Goal: Transaction & Acquisition: Purchase product/service

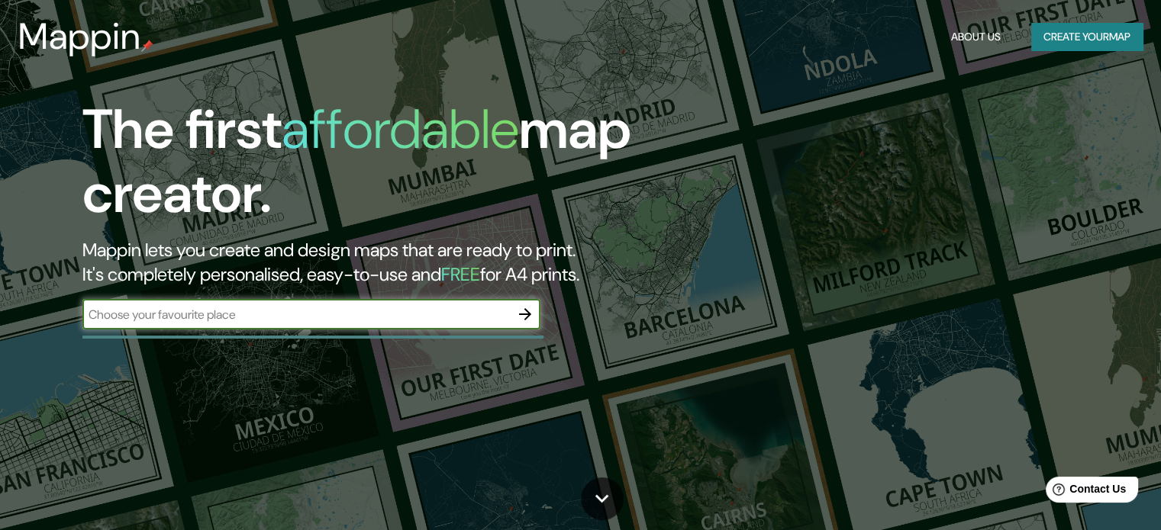
paste input "[PERSON_NAME] 814"
type input "Marcelo [STREET_ADDRESS]"
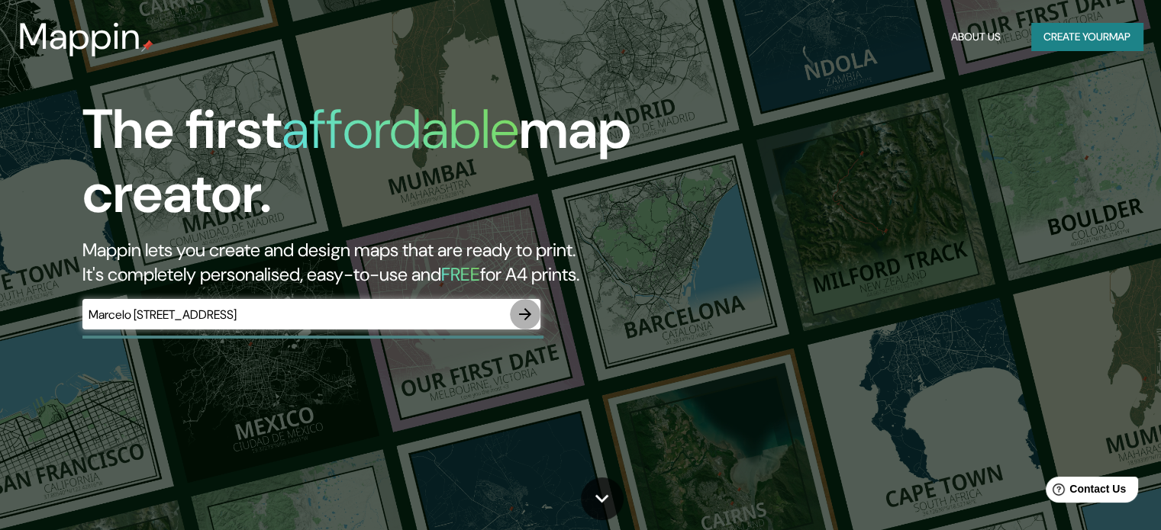
click at [529, 321] on icon "button" at bounding box center [525, 314] width 18 height 18
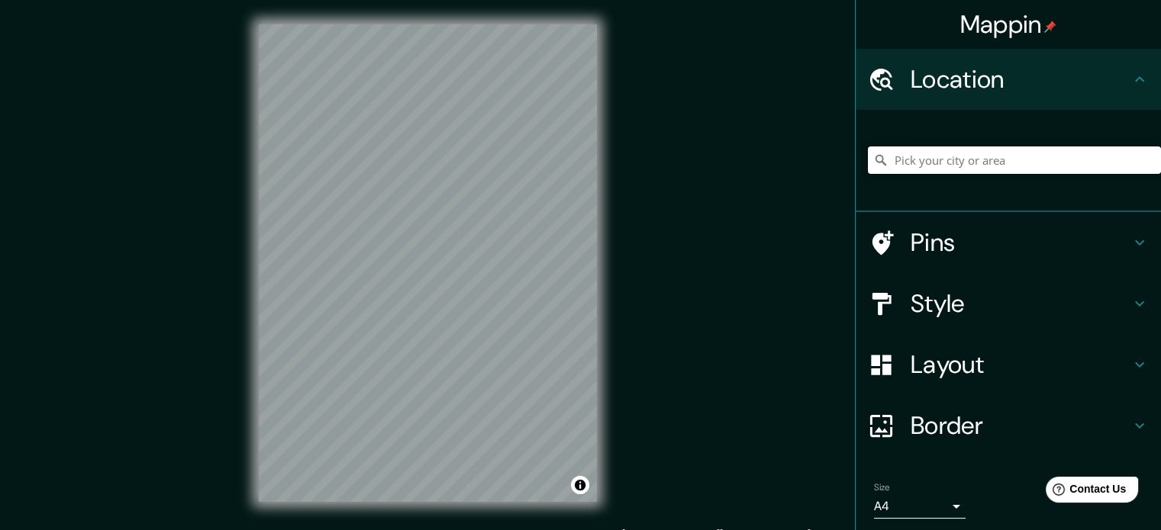
click at [963, 166] on input "Pick your city or area" at bounding box center [1014, 160] width 293 height 27
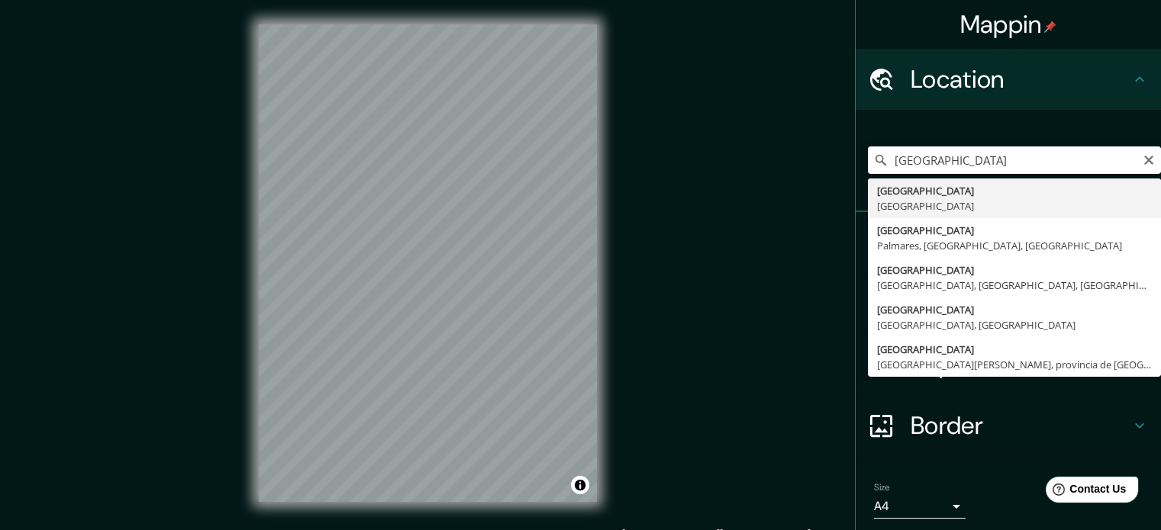
type input "[GEOGRAPHIC_DATA], [GEOGRAPHIC_DATA]"
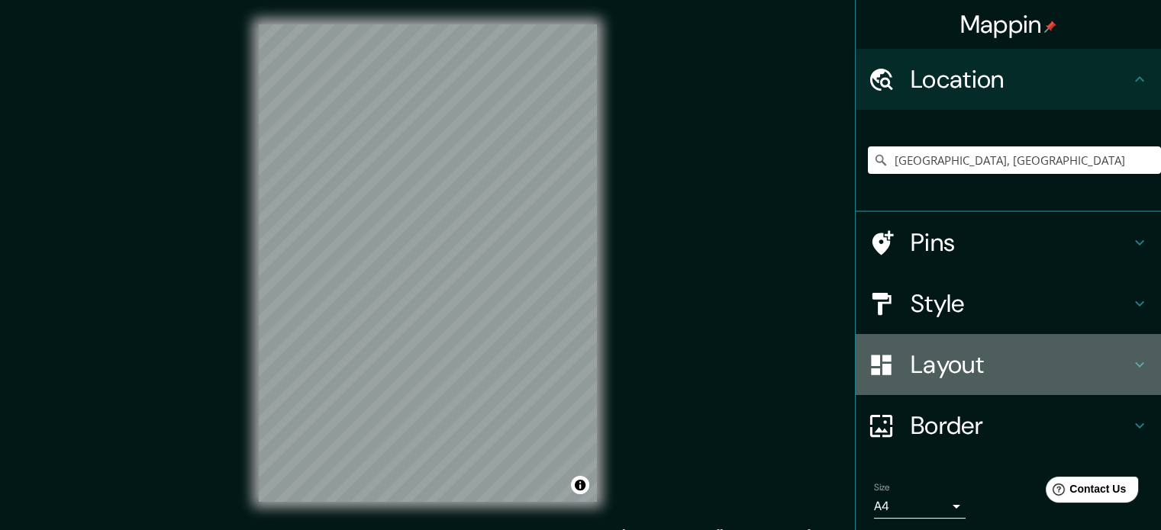
click at [982, 374] on h4 "Layout" at bounding box center [1021, 365] width 220 height 31
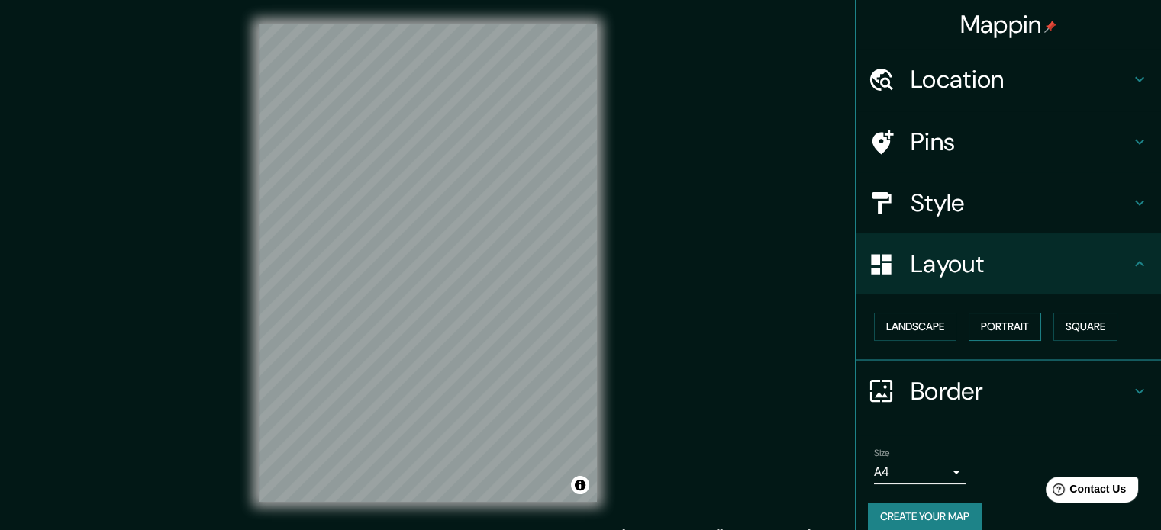
click at [1000, 331] on button "Portrait" at bounding box center [1005, 327] width 73 height 28
click at [942, 331] on button "Landscape" at bounding box center [915, 327] width 82 height 28
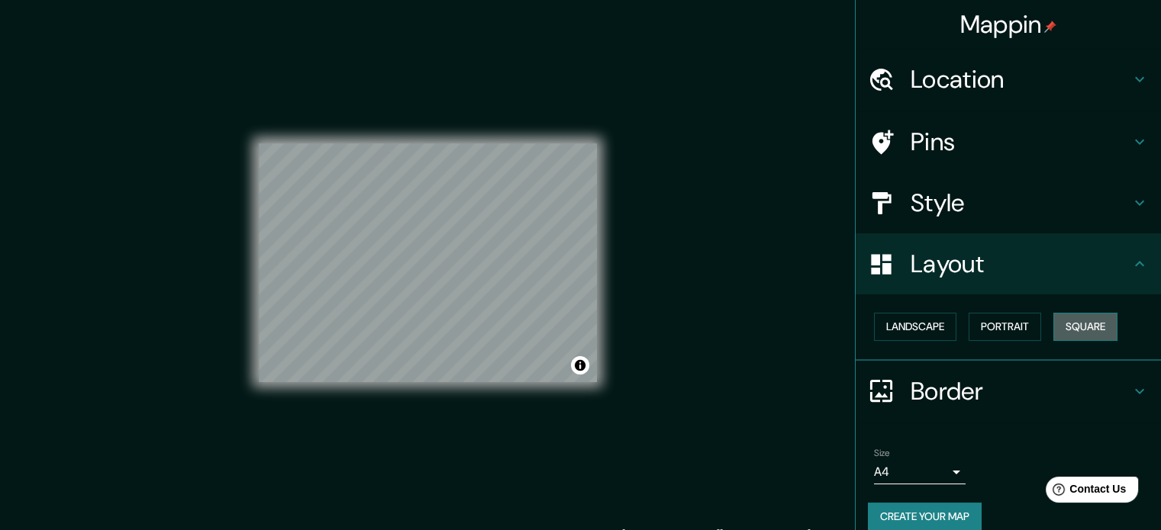
click at [1079, 328] on button "Square" at bounding box center [1085, 327] width 64 height 28
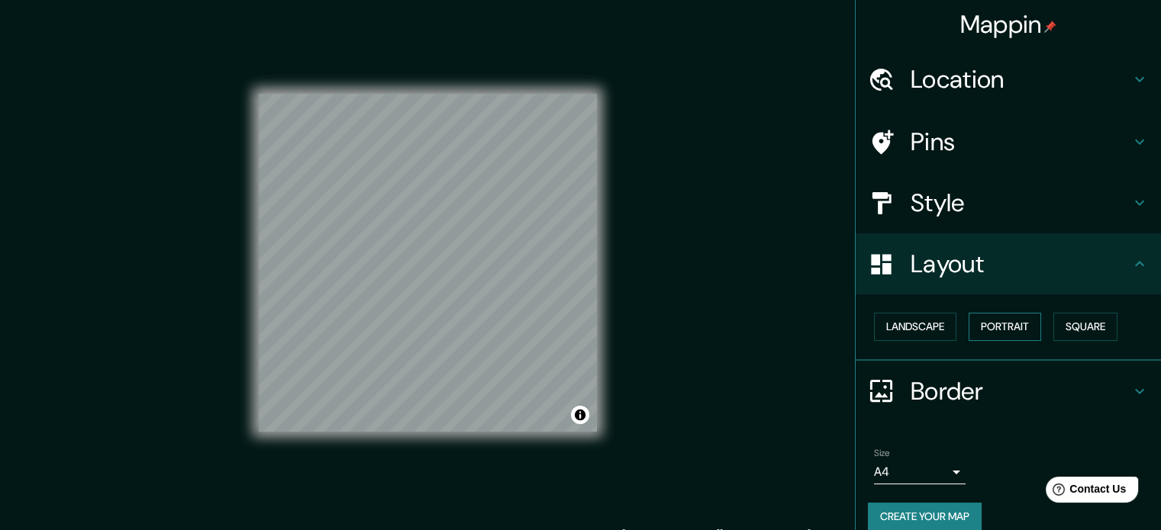
click at [1017, 328] on button "Portrait" at bounding box center [1005, 327] width 73 height 28
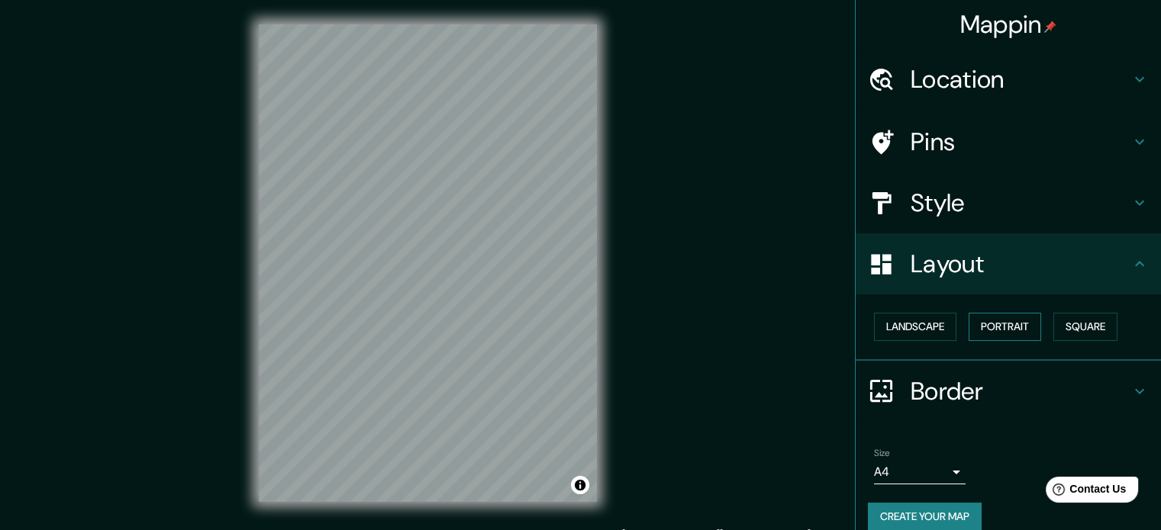
click at [992, 327] on button "Portrait" at bounding box center [1005, 327] width 73 height 28
click at [1068, 328] on button "Square" at bounding box center [1085, 327] width 64 height 28
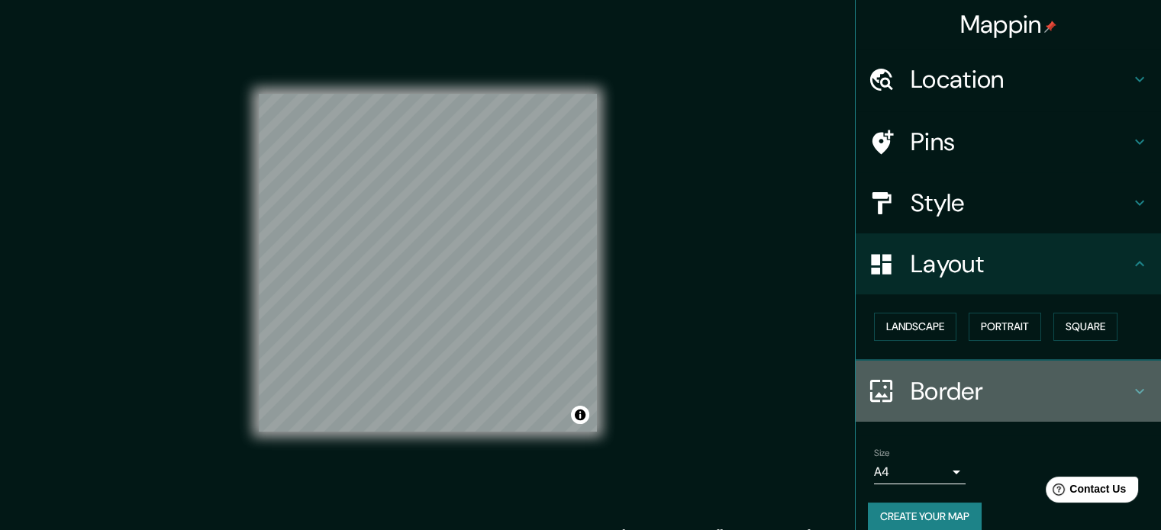
click at [888, 381] on div at bounding box center [889, 391] width 43 height 27
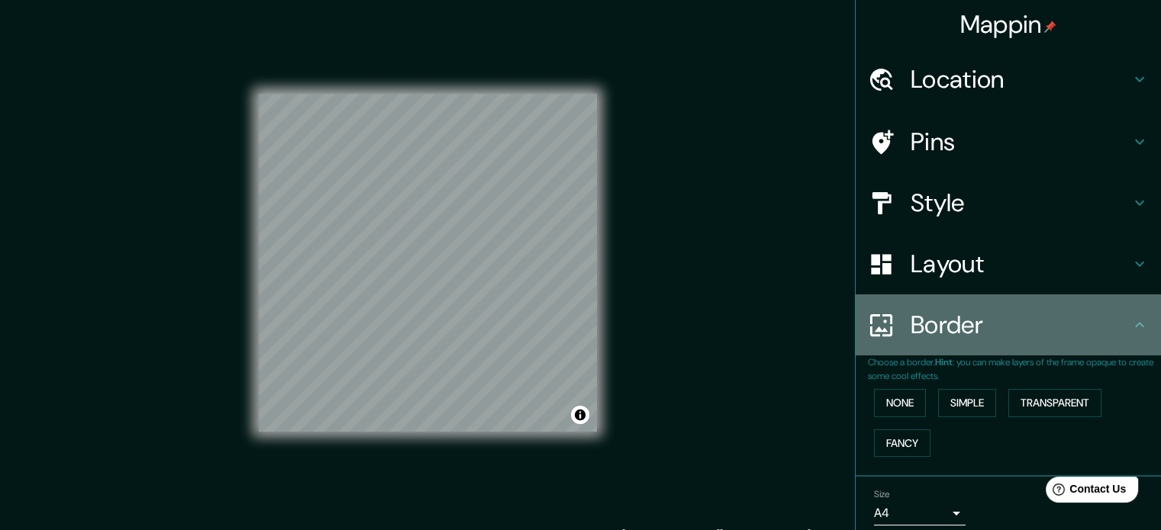
click at [989, 341] on div "Border" at bounding box center [1008, 325] width 305 height 61
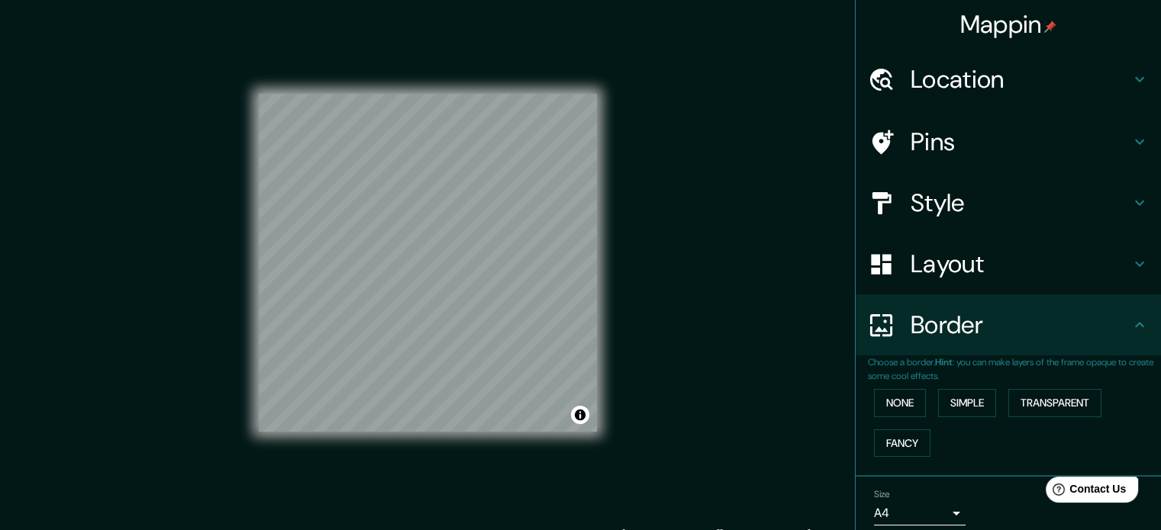
click at [953, 194] on h4 "Style" at bounding box center [1021, 203] width 220 height 31
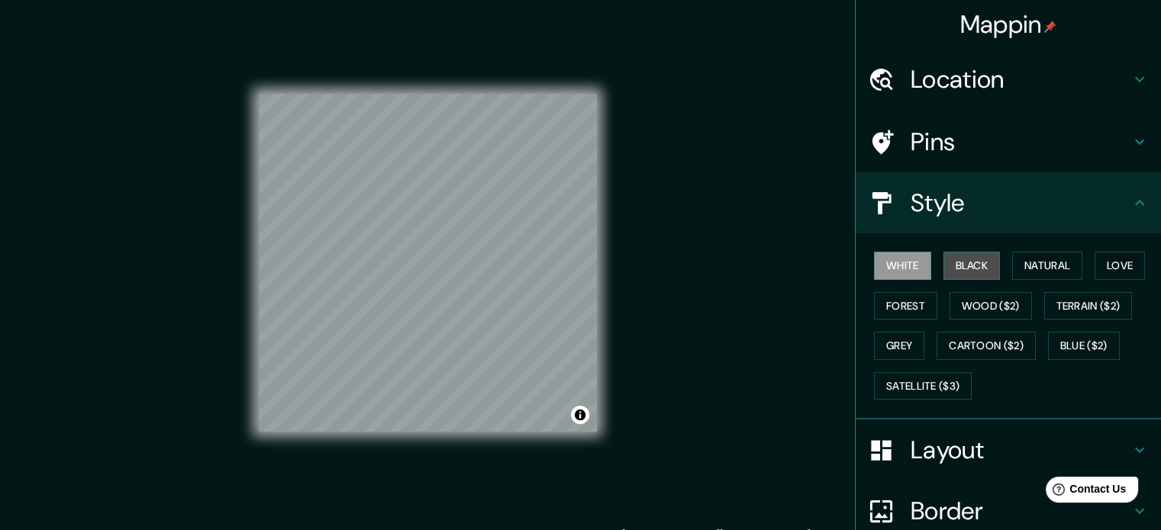
click at [965, 273] on button "Black" at bounding box center [971, 266] width 57 height 28
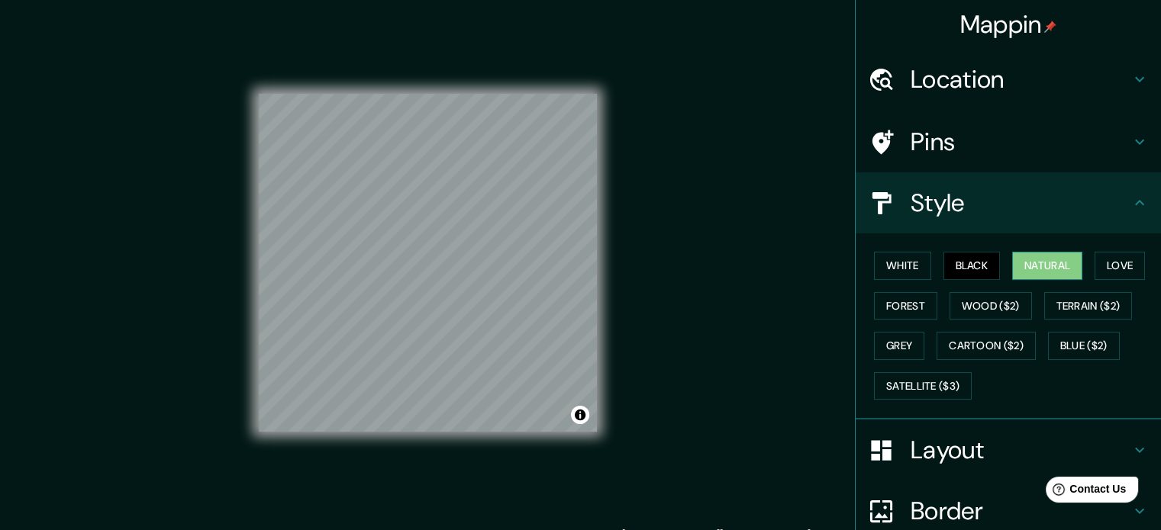
click at [1033, 270] on button "Natural" at bounding box center [1047, 266] width 70 height 28
click at [1117, 272] on button "Love" at bounding box center [1120, 266] width 50 height 28
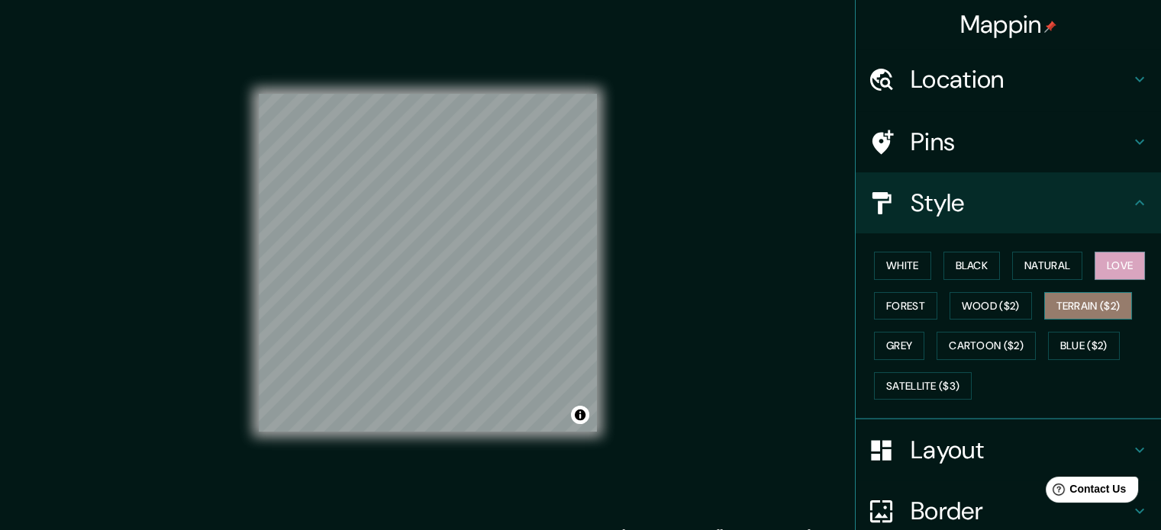
click at [1102, 308] on button "Terrain ($2)" at bounding box center [1088, 306] width 89 height 28
click at [885, 311] on button "Forest" at bounding box center [905, 306] width 63 height 28
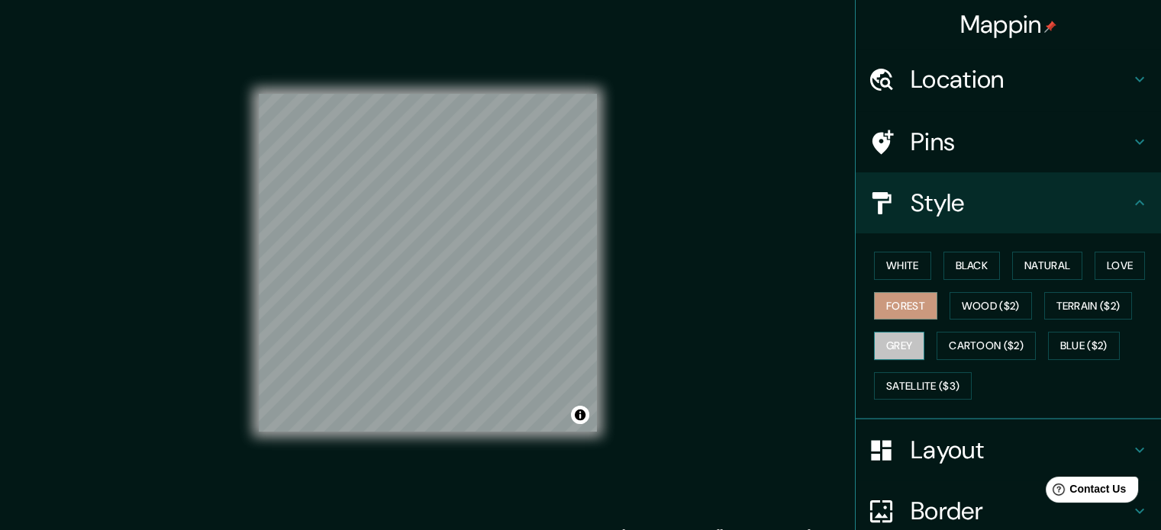
click at [885, 346] on button "Grey" at bounding box center [899, 346] width 50 height 28
click at [1059, 267] on button "Natural" at bounding box center [1047, 266] width 70 height 28
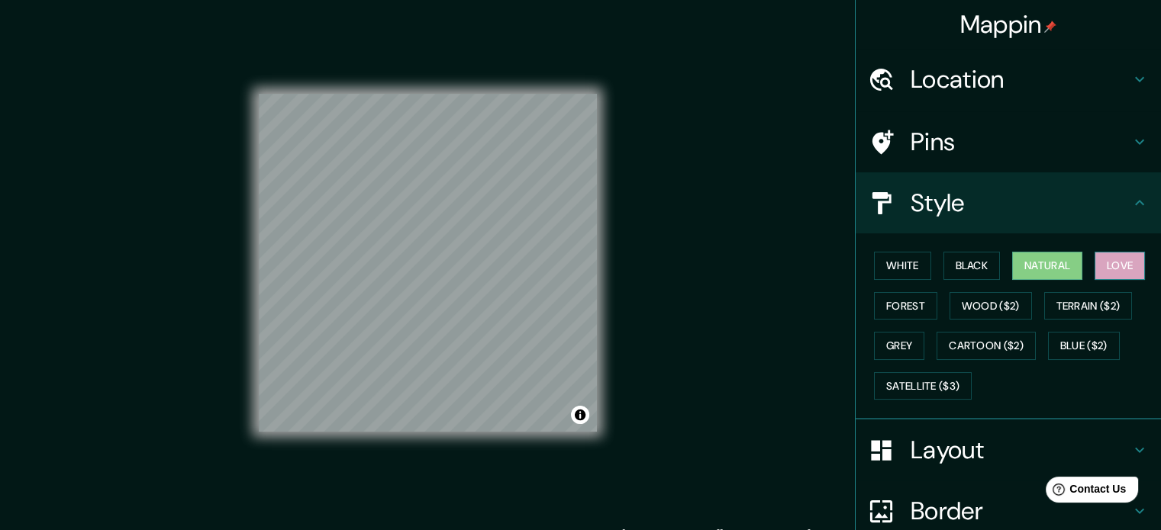
click at [1121, 268] on button "Love" at bounding box center [1120, 266] width 50 height 28
click at [1053, 266] on button "Natural" at bounding box center [1047, 266] width 70 height 28
click at [985, 214] on h4 "Style" at bounding box center [1021, 203] width 220 height 31
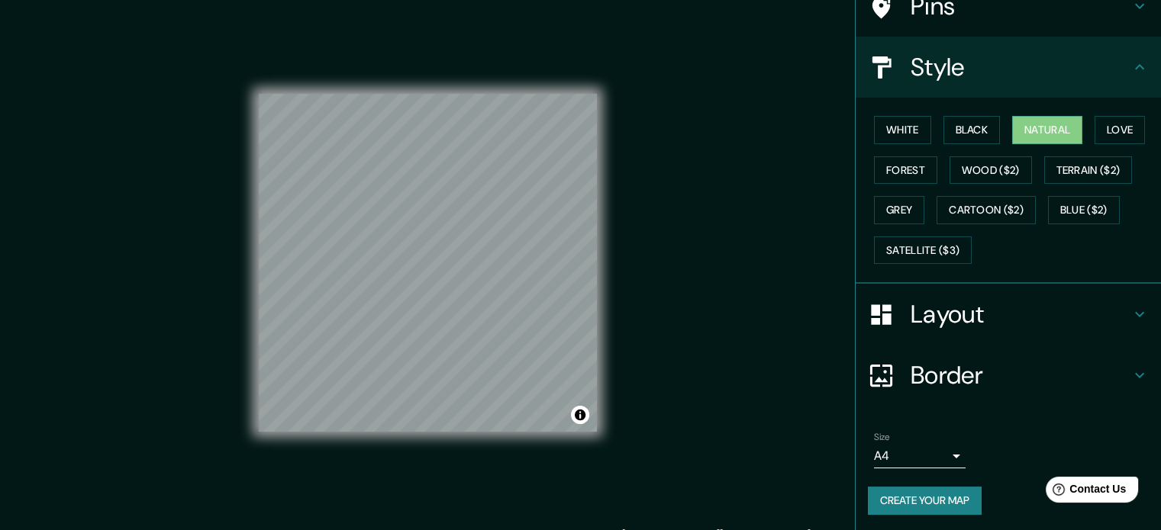
click at [1001, 372] on h4 "Border" at bounding box center [1021, 375] width 220 height 31
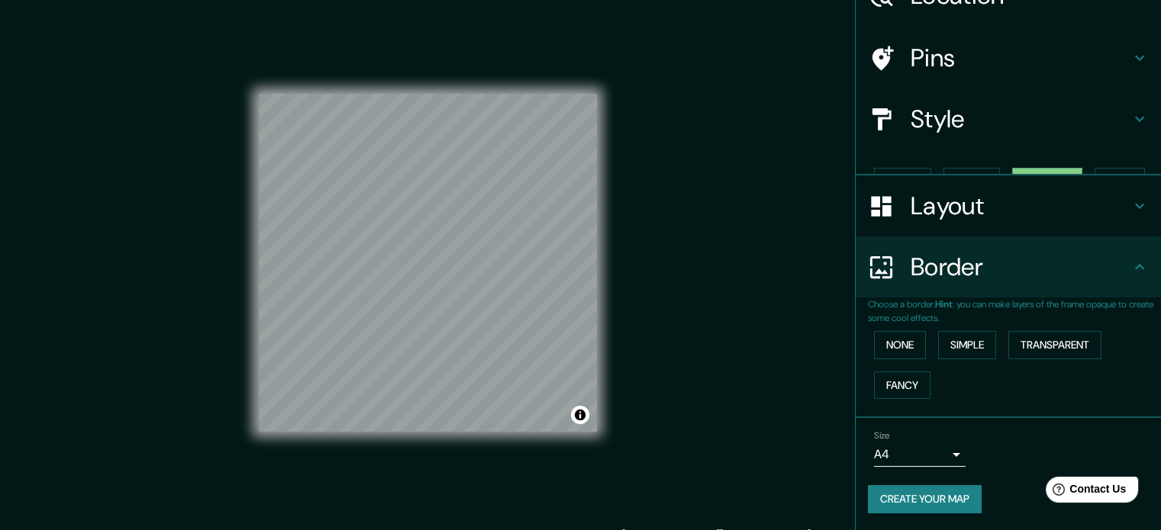
scroll to position [58, 0]
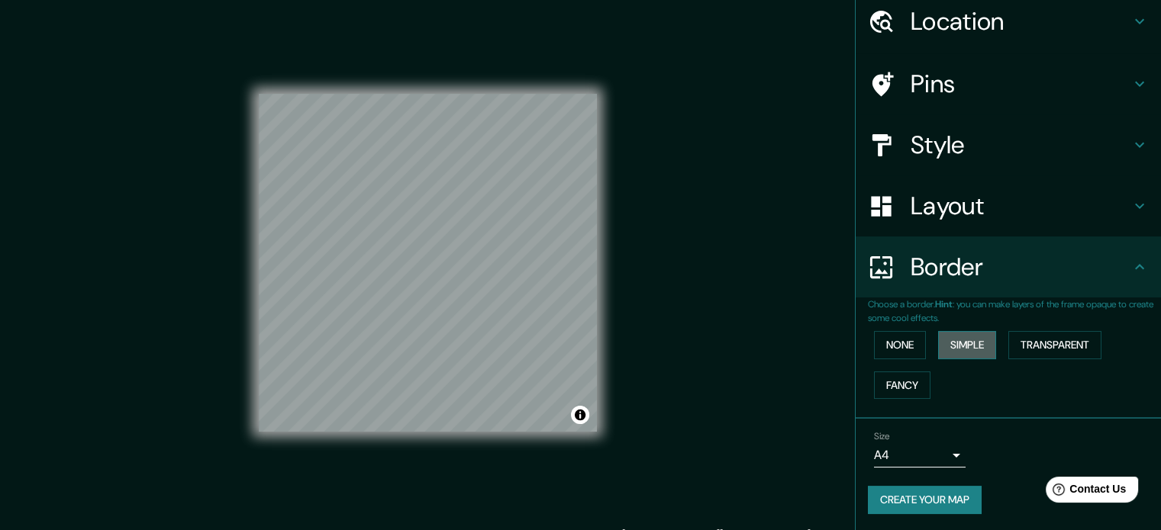
click at [969, 338] on button "Simple" at bounding box center [967, 345] width 58 height 28
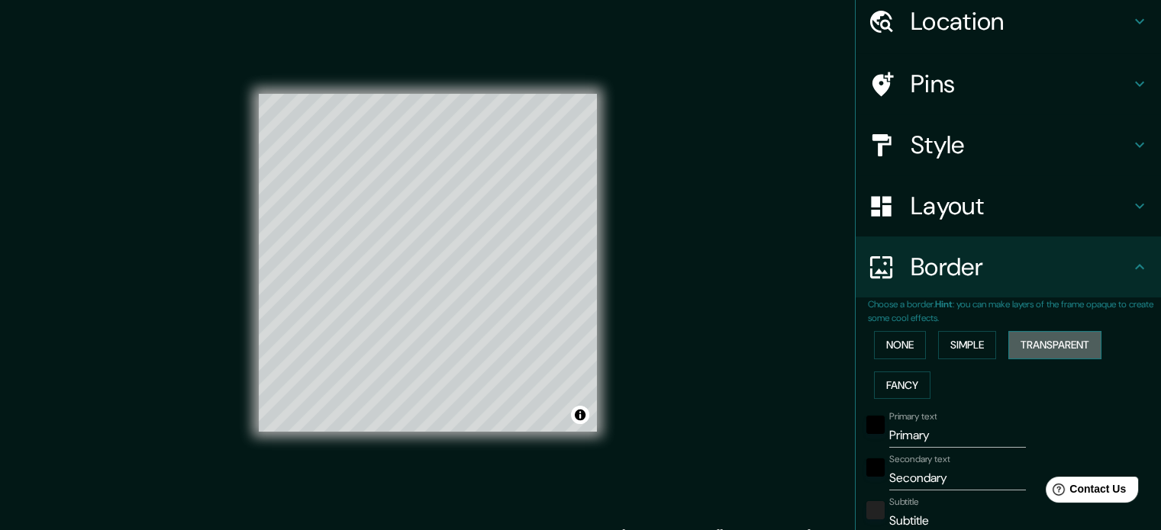
click at [1034, 337] on button "Transparent" at bounding box center [1054, 345] width 93 height 28
click at [886, 384] on button "Fancy" at bounding box center [902, 386] width 56 height 28
click at [886, 347] on button "None" at bounding box center [900, 345] width 52 height 28
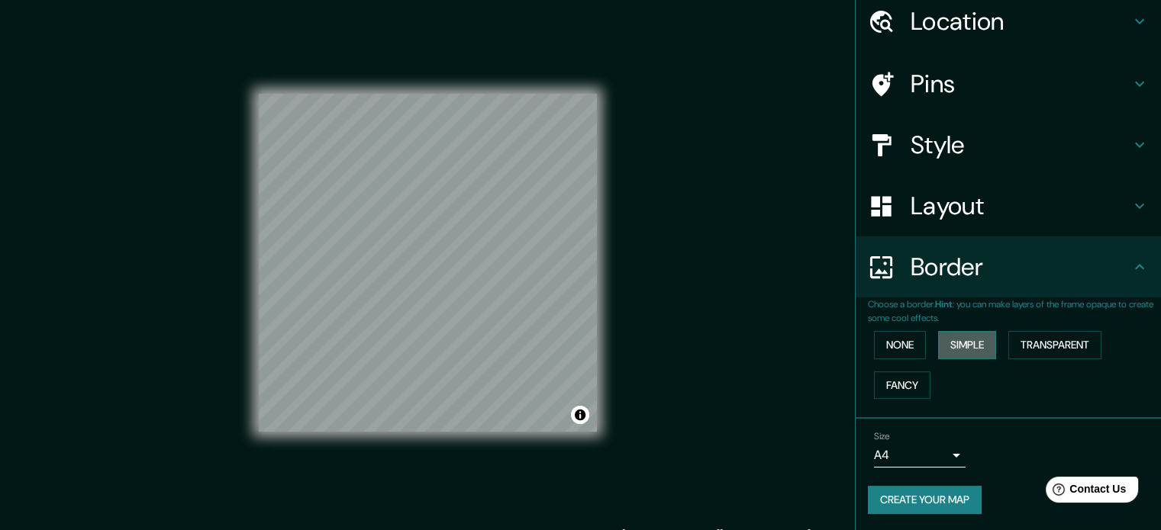
click at [967, 349] on button "Simple" at bounding box center [967, 345] width 58 height 28
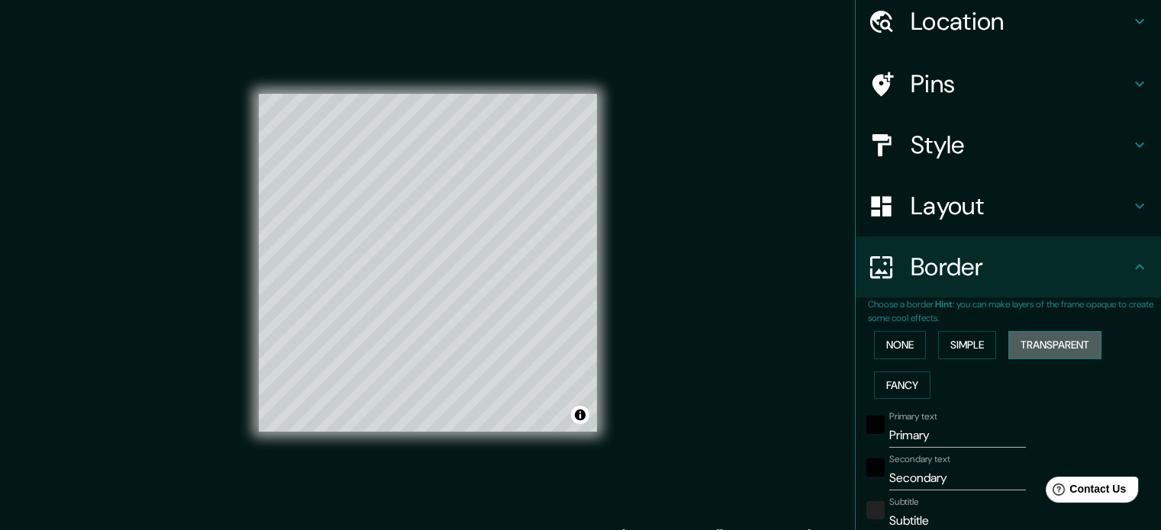
click at [1027, 335] on button "Transparent" at bounding box center [1054, 345] width 93 height 28
click at [578, 424] on button "Toggle attribution" at bounding box center [580, 415] width 18 height 18
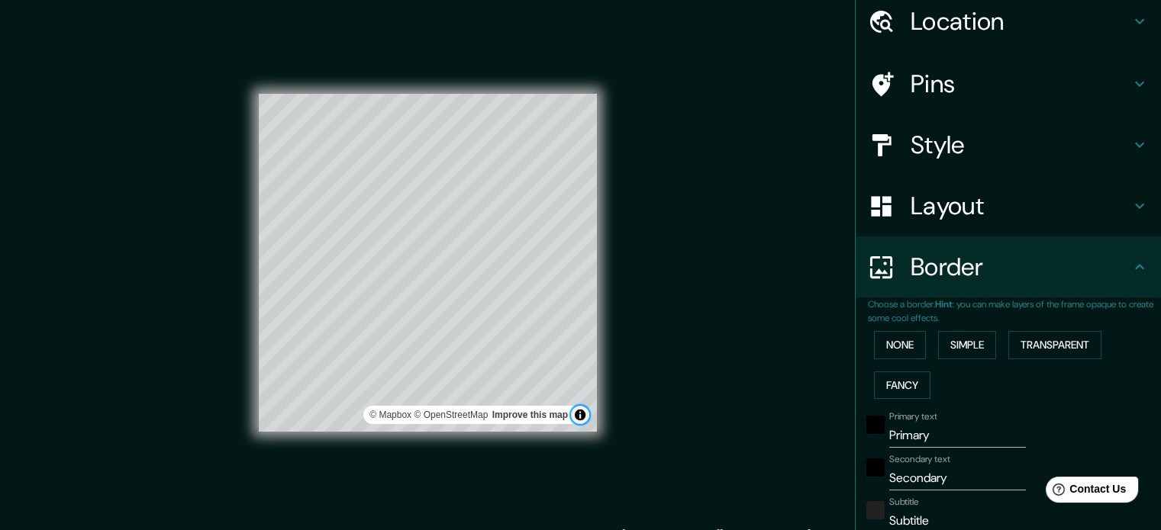
click at [578, 424] on button "Toggle attribution" at bounding box center [580, 415] width 18 height 18
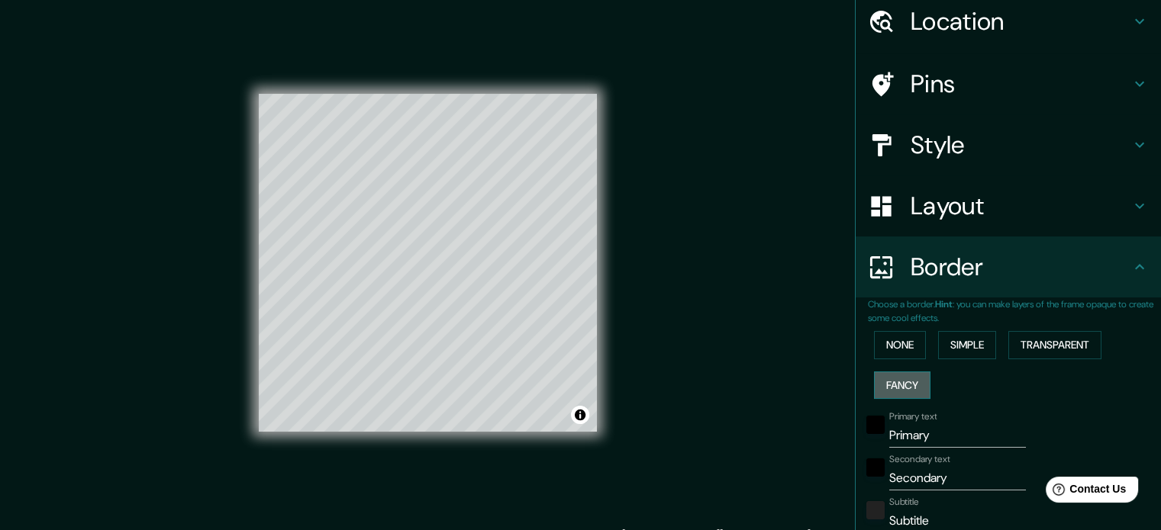
click at [910, 384] on button "Fancy" at bounding box center [902, 386] width 56 height 28
click at [960, 344] on button "Simple" at bounding box center [967, 345] width 58 height 28
click at [449, 229] on div at bounding box center [446, 228] width 12 height 12
click at [495, 376] on div at bounding box center [495, 371] width 12 height 12
click at [491, 370] on div at bounding box center [495, 371] width 12 height 12
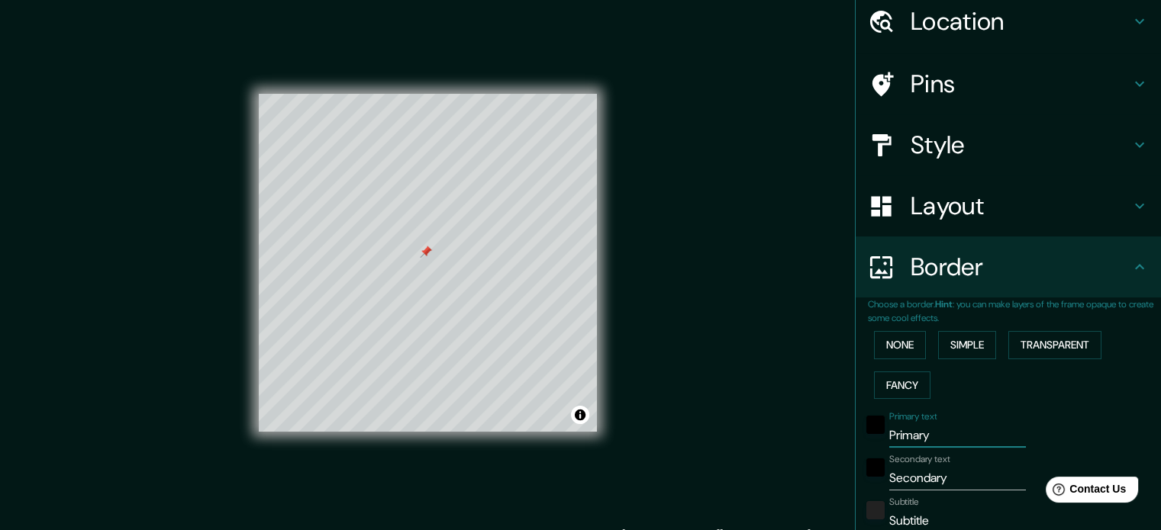
click at [905, 436] on input "Primary" at bounding box center [957, 436] width 137 height 24
type input "Priary"
type input "177"
type input "35"
type input "[PERSON_NAME]"
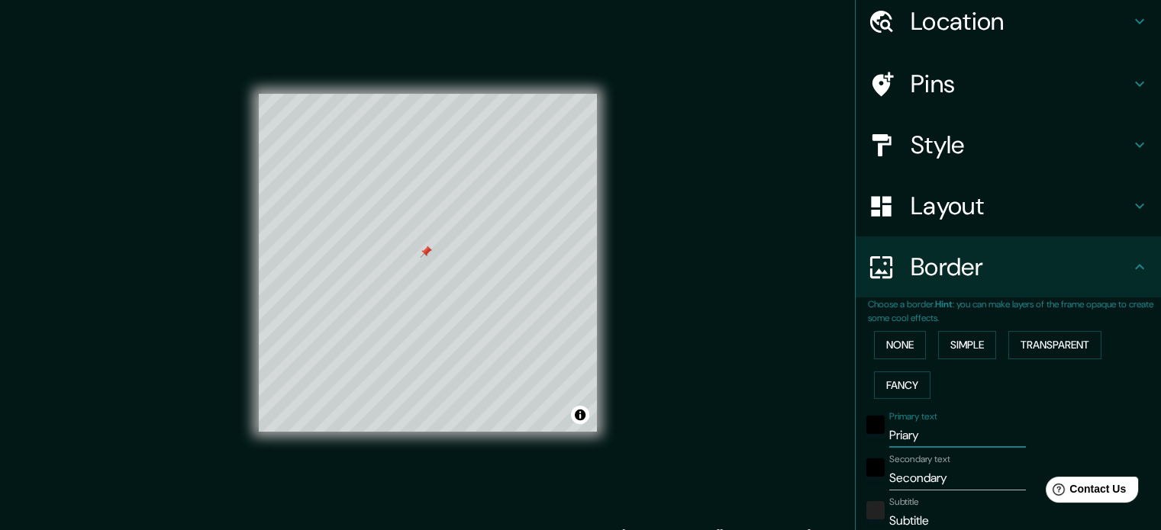
type input "177"
type input "35"
click at [910, 434] on input "[PERSON_NAME]" at bounding box center [957, 436] width 137 height 24
type input "Pria"
type input "177"
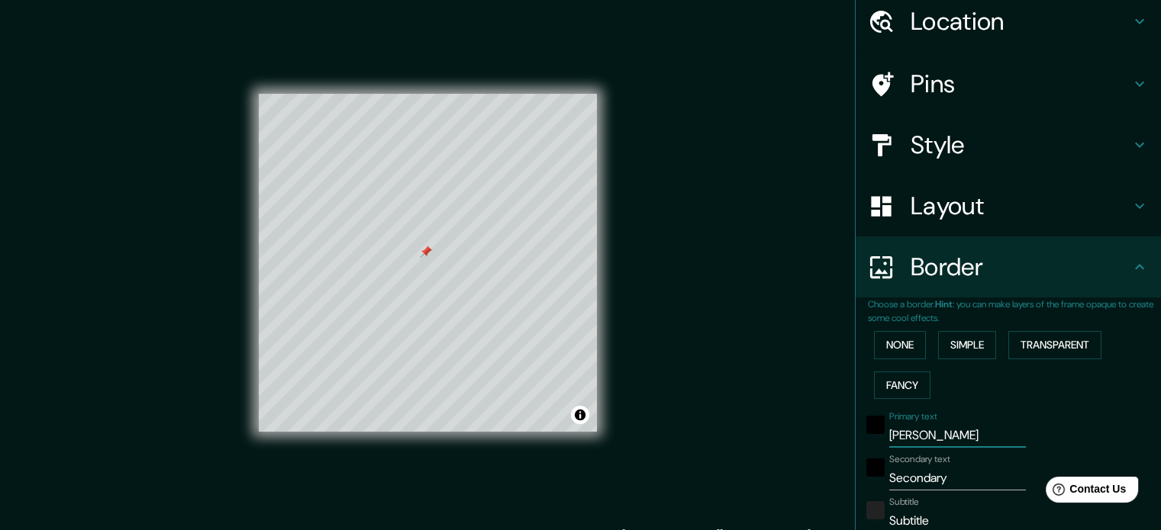
type input "35"
type input "Pri"
type input "177"
type input "35"
type input "Pr"
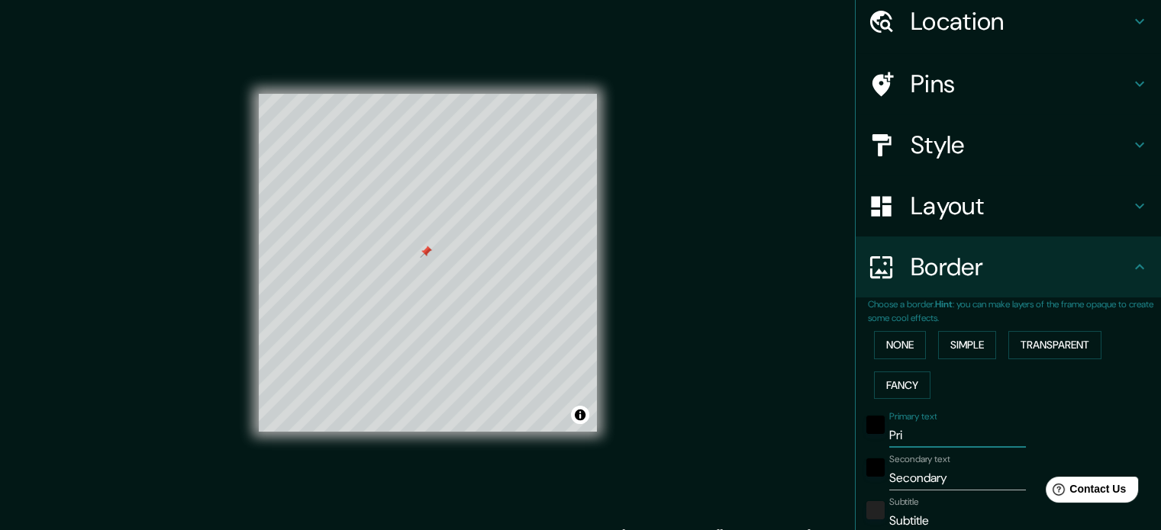
type input "177"
type input "35"
type input "P"
type input "177"
type input "35"
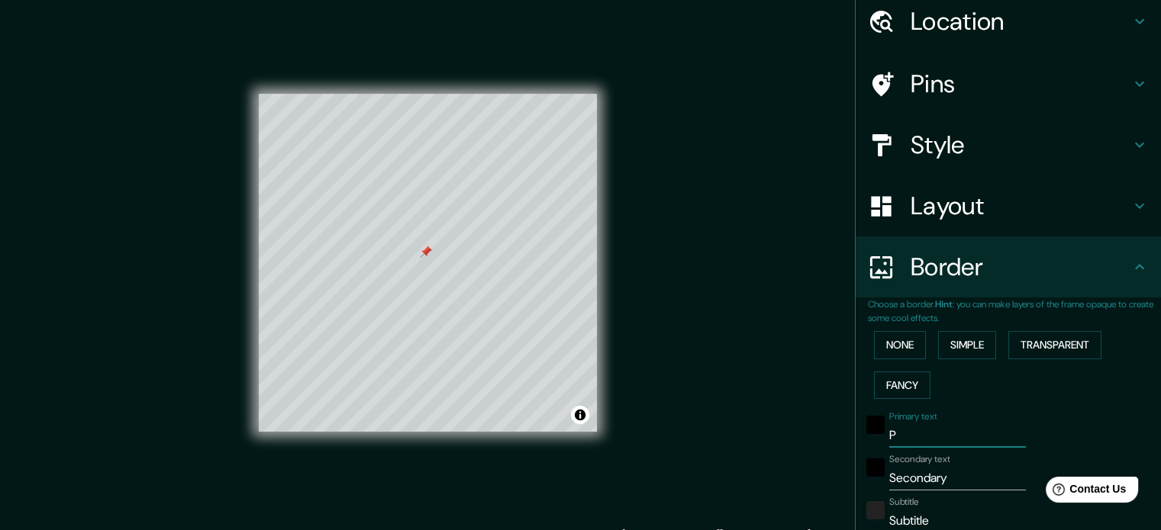
type input "177"
type input "35"
paste input "[PERSON_NAME] De"
type input "[PERSON_NAME] De"
type input "177"
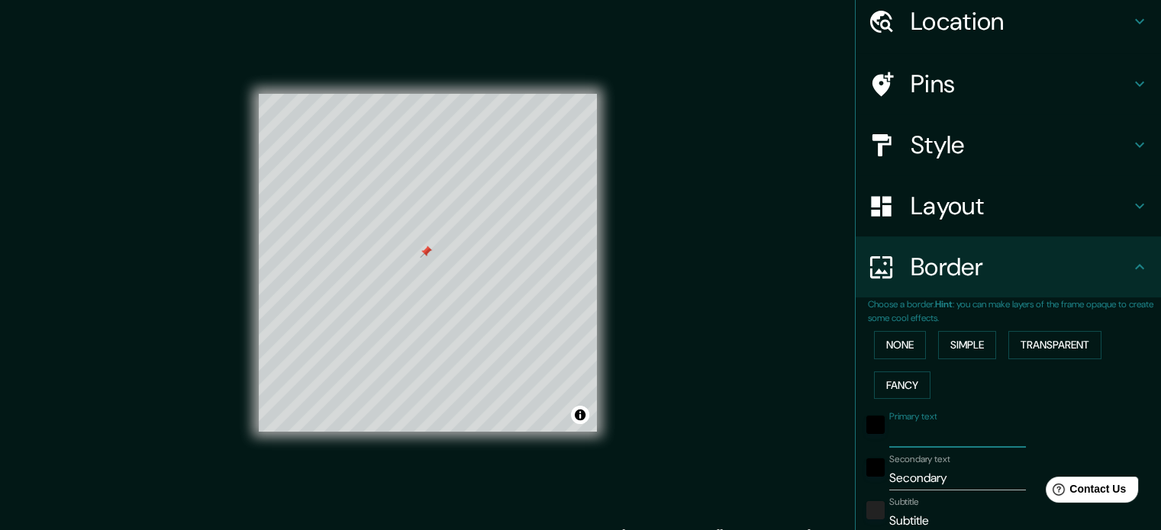
type input "35"
type input "[PERSON_NAME] D"
type input "177"
type input "35"
type input "[PERSON_NAME]"
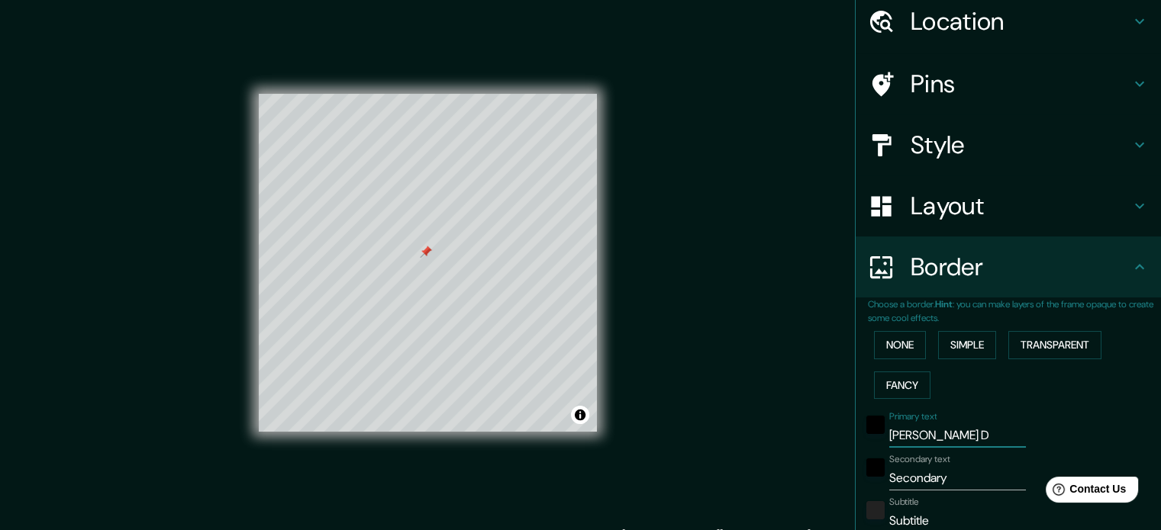
type input "177"
type input "35"
type input "[PERSON_NAME]"
click at [943, 469] on input "Secondary" at bounding box center [957, 478] width 137 height 24
type input "Secondar"
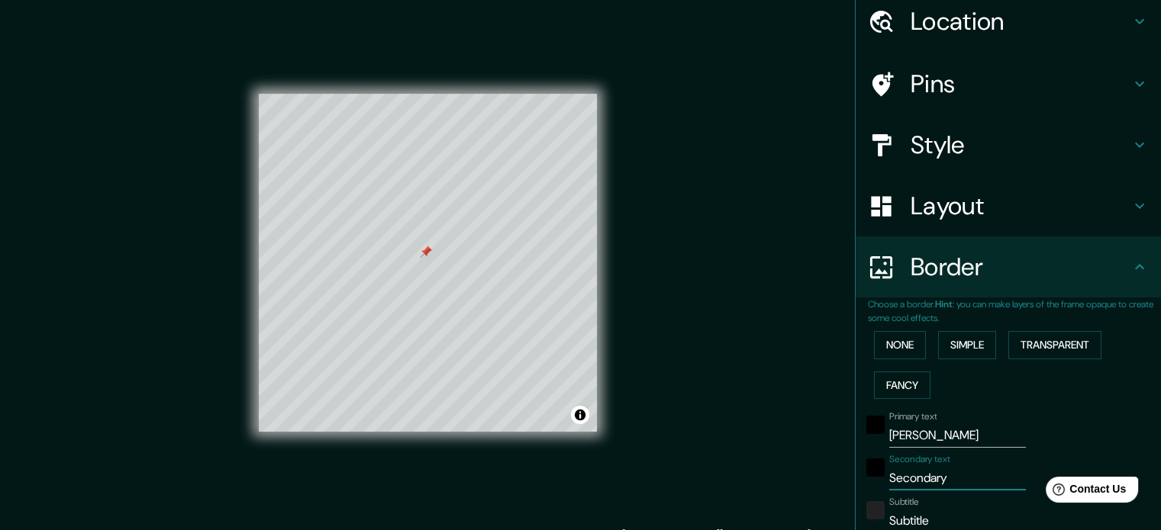
type input "177"
type input "35"
type input "Seconda"
type input "177"
type input "35"
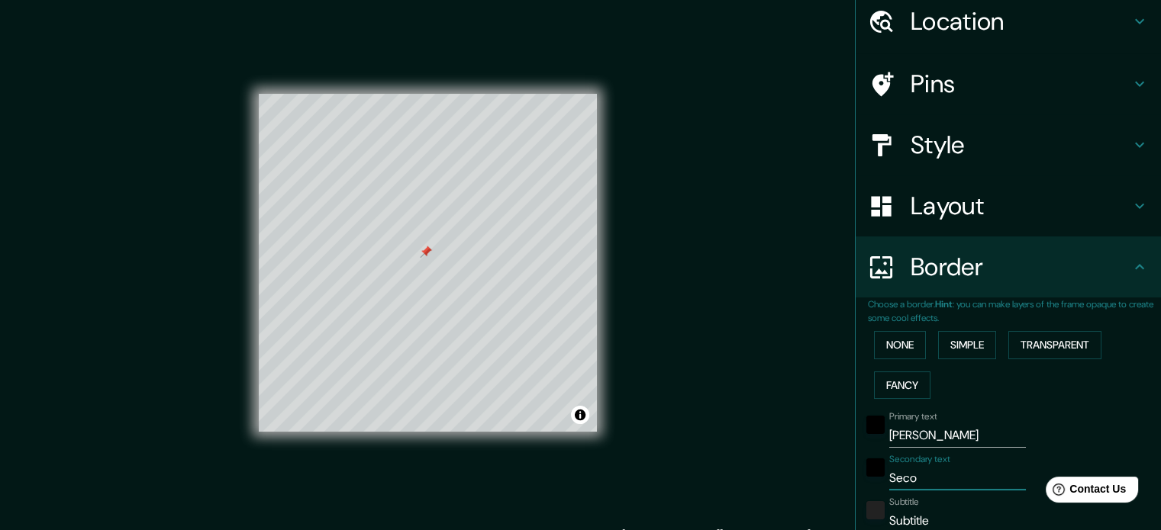
type input "Sec"
type input "177"
type input "35"
type input "S"
type input "177"
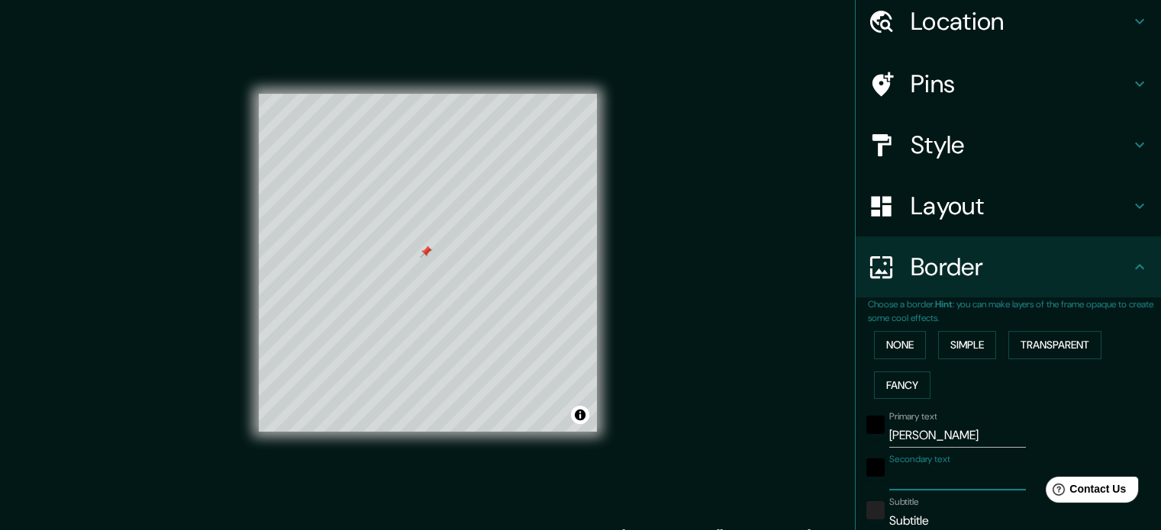
type input "35"
paste input "[PERSON_NAME] 814"
type input "[PERSON_NAME] 814"
type input "177"
type input "35"
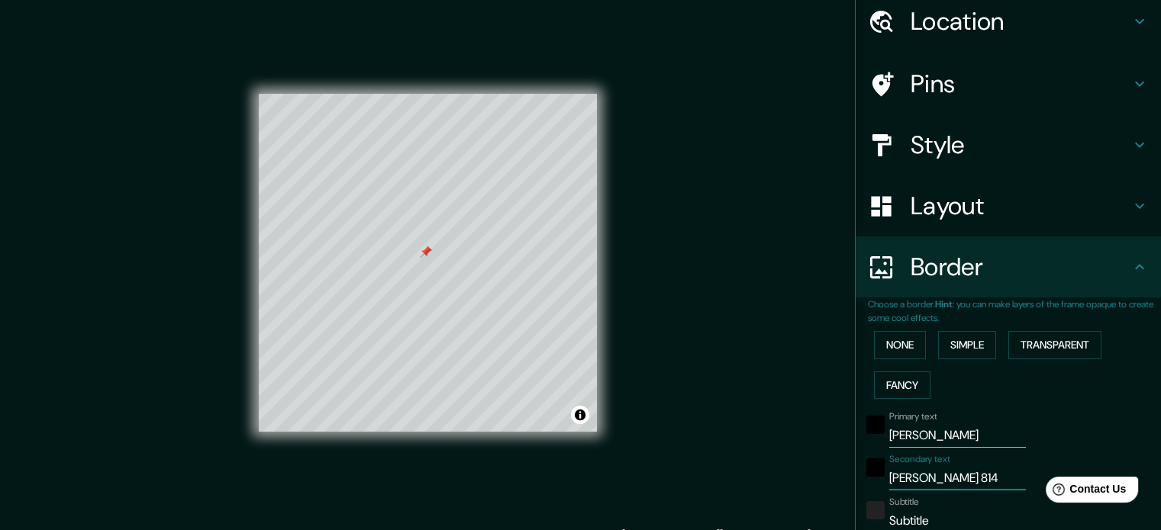
scroll to position [0, 0]
drag, startPoint x: 930, startPoint y: 481, endPoint x: 873, endPoint y: 486, distance: 57.5
click at [873, 486] on div "Secondary text [PERSON_NAME] 814" at bounding box center [987, 472] width 250 height 37
type input "[PERSON_NAME] 814"
type input "177"
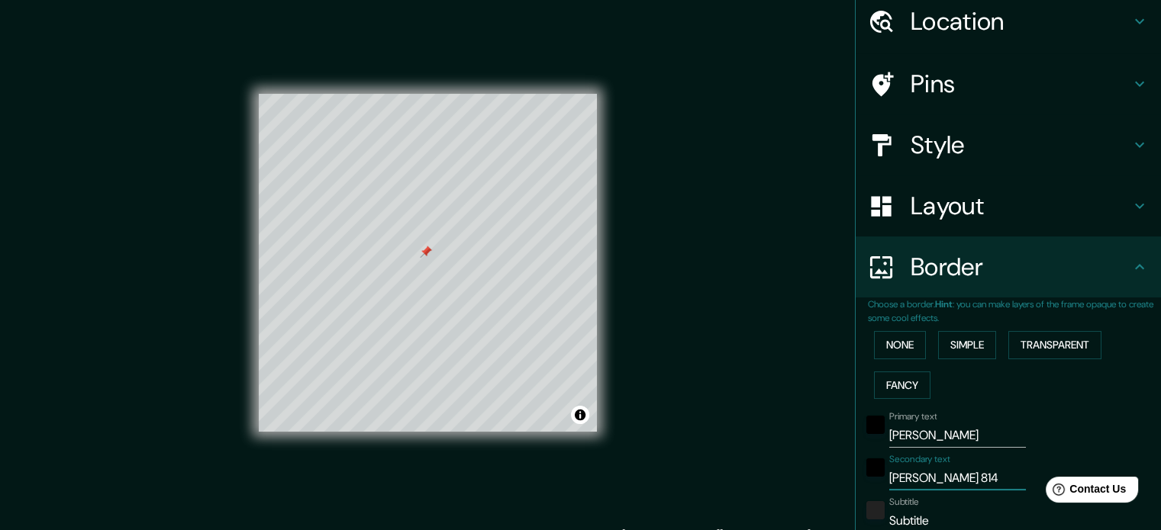
type input "35"
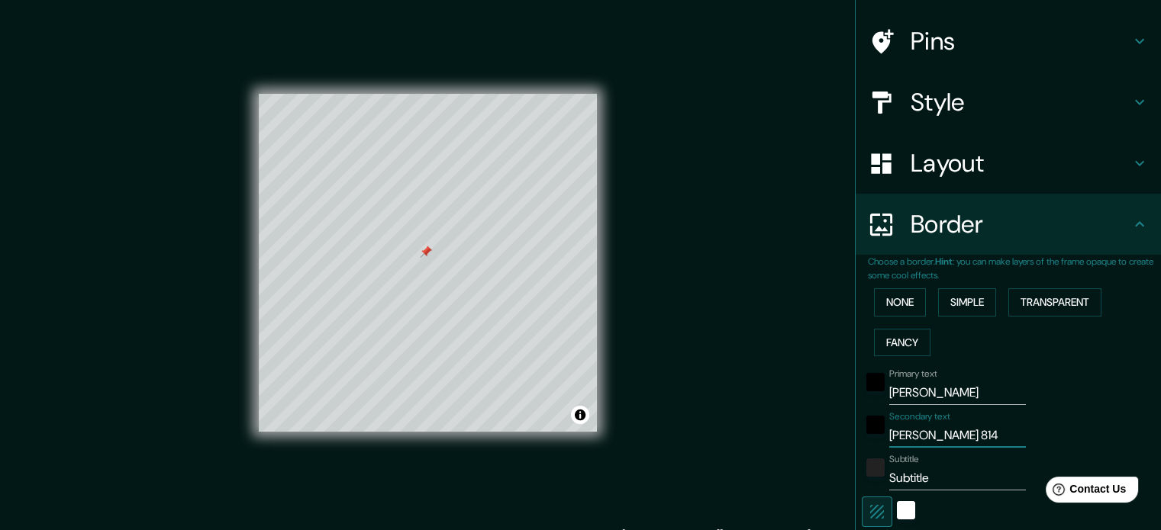
scroll to position [101, 0]
type input "[PERSON_NAME] 814"
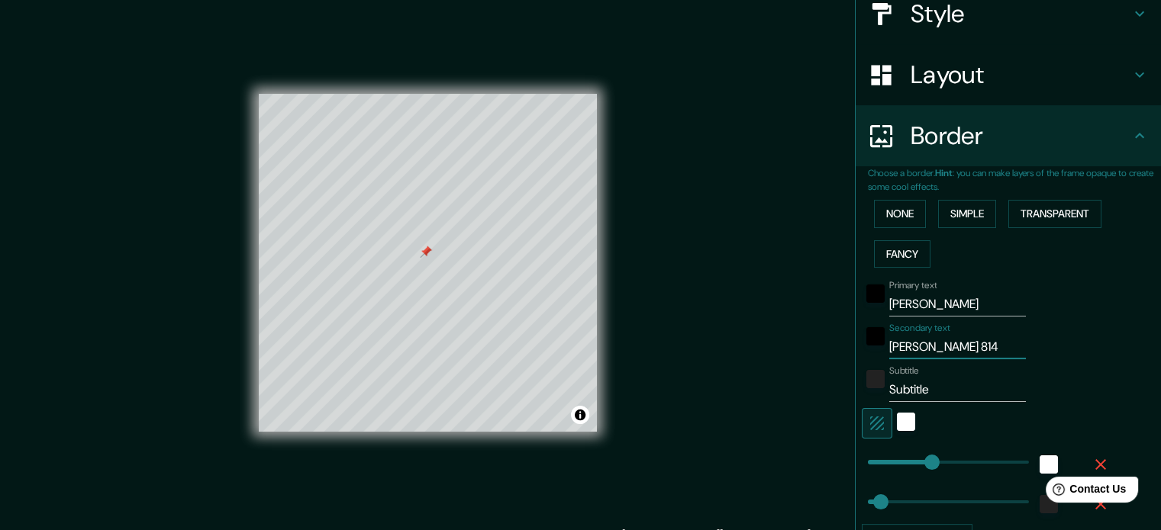
scroll to position [189, 0]
type input "177"
drag, startPoint x: 938, startPoint y: 383, endPoint x: 795, endPoint y: 402, distance: 144.8
click at [795, 402] on div "Mappin Location [GEOGRAPHIC_DATA], [GEOGRAPHIC_DATA] Pins Style Layout Border C…" at bounding box center [580, 275] width 1161 height 551
type input "177"
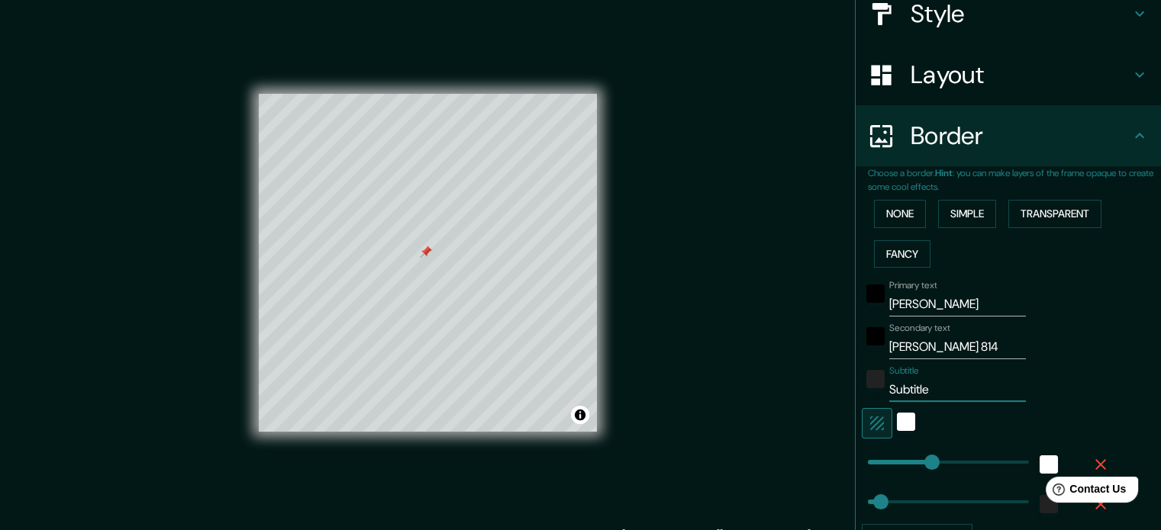
type input "35"
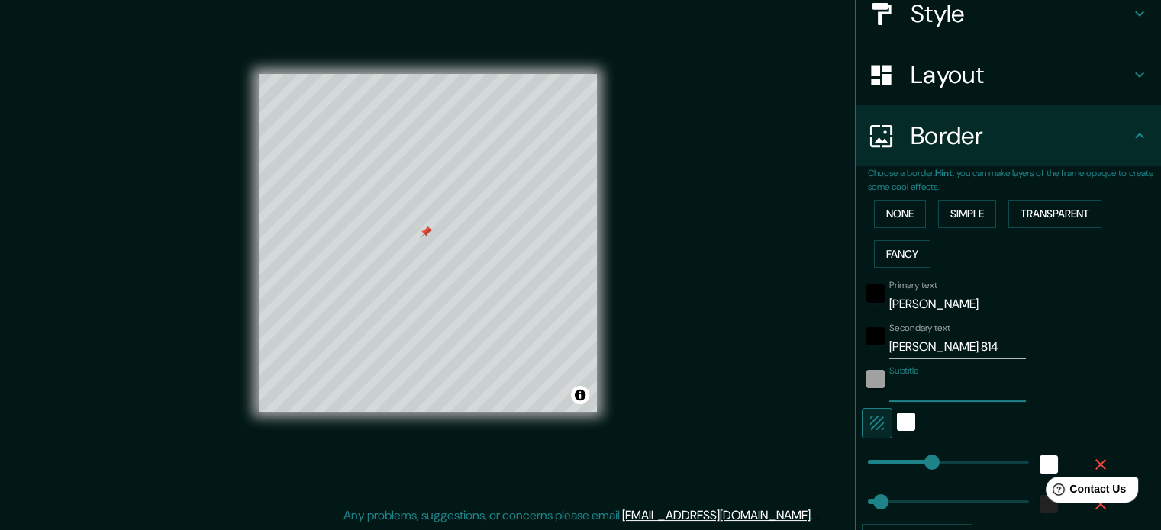
type input "c"
type input "177"
type input "35"
type input "ca"
type input "177"
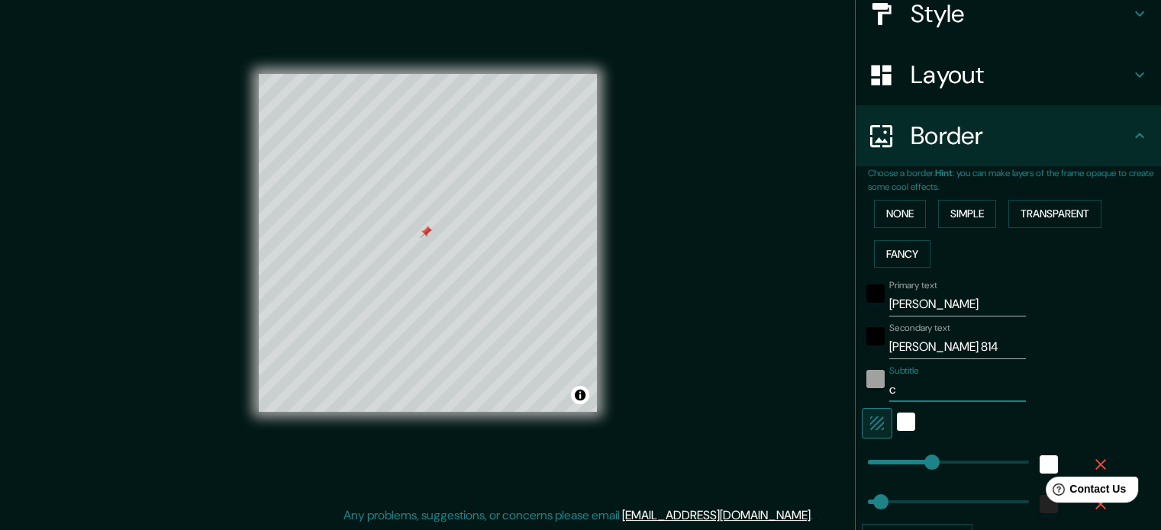
type input "35"
type input "cab"
type input "177"
type input "35"
type input "caba"
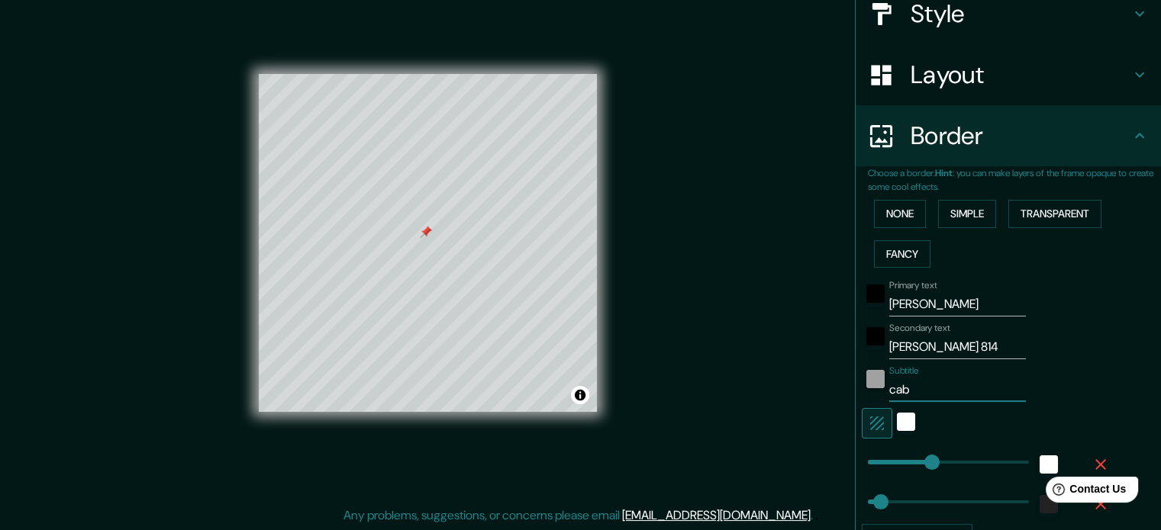
type input "177"
type input "35"
type input "caba"
click at [897, 421] on div "white" at bounding box center [906, 422] width 18 height 18
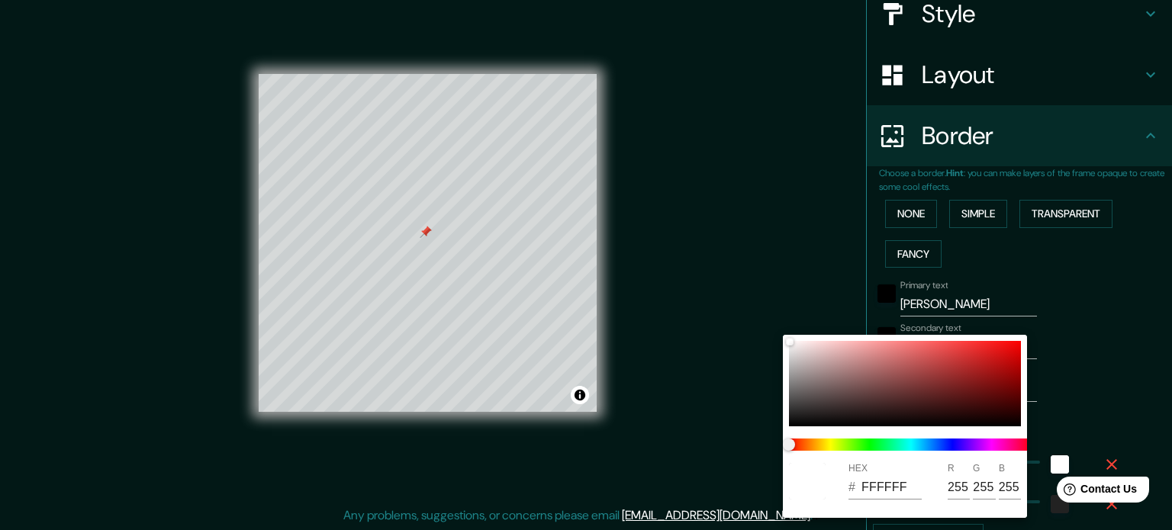
click at [727, 402] on div at bounding box center [586, 265] width 1172 height 530
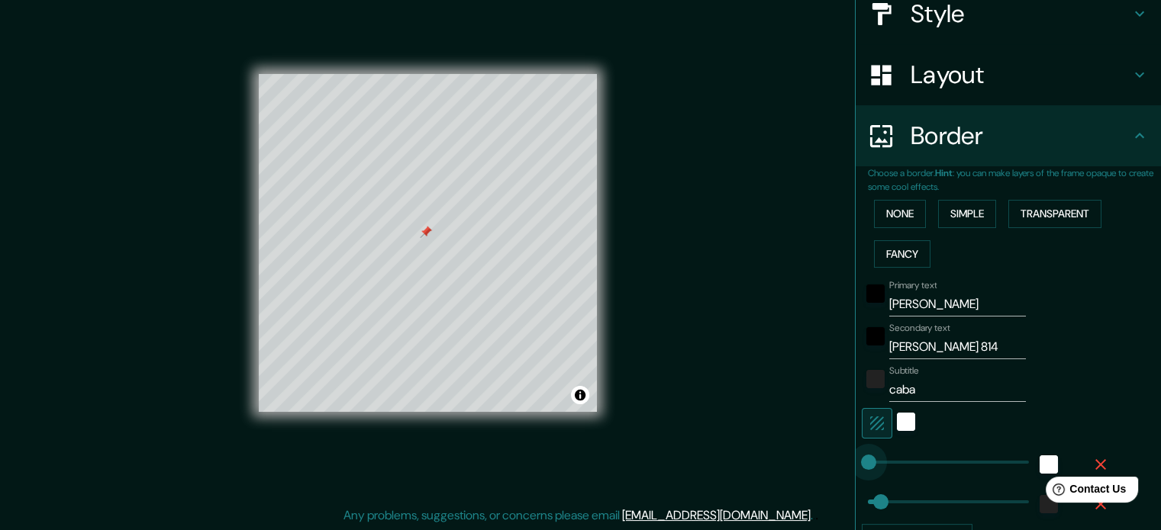
type input "0"
drag, startPoint x: 926, startPoint y: 458, endPoint x: 828, endPoint y: 478, distance: 99.7
type input "35"
type input "89"
drag, startPoint x: 858, startPoint y: 463, endPoint x: 888, endPoint y: 463, distance: 30.5
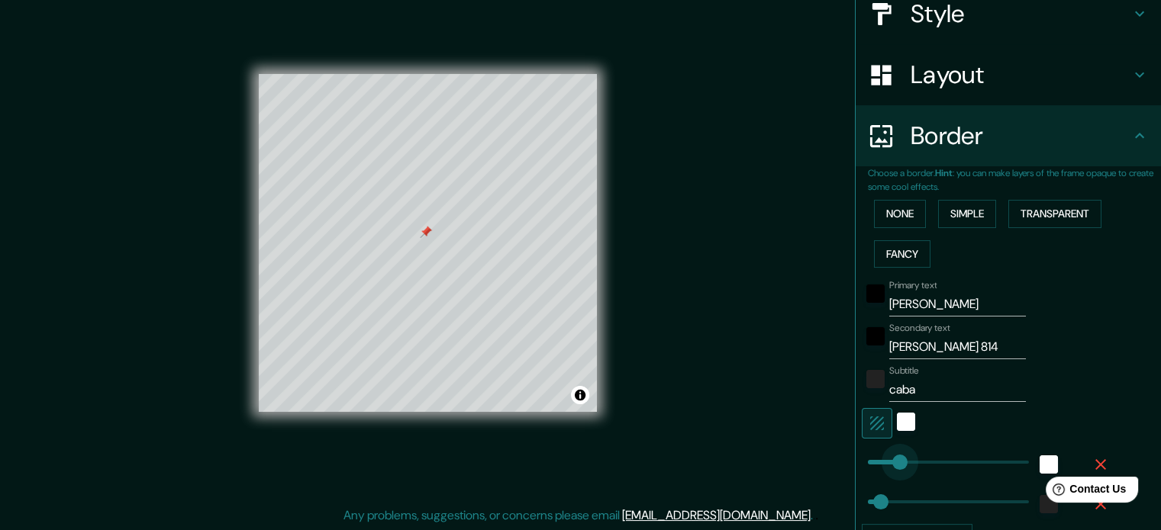
type input "35"
type input "56"
drag, startPoint x: 887, startPoint y: 463, endPoint x: 876, endPoint y: 463, distance: 10.7
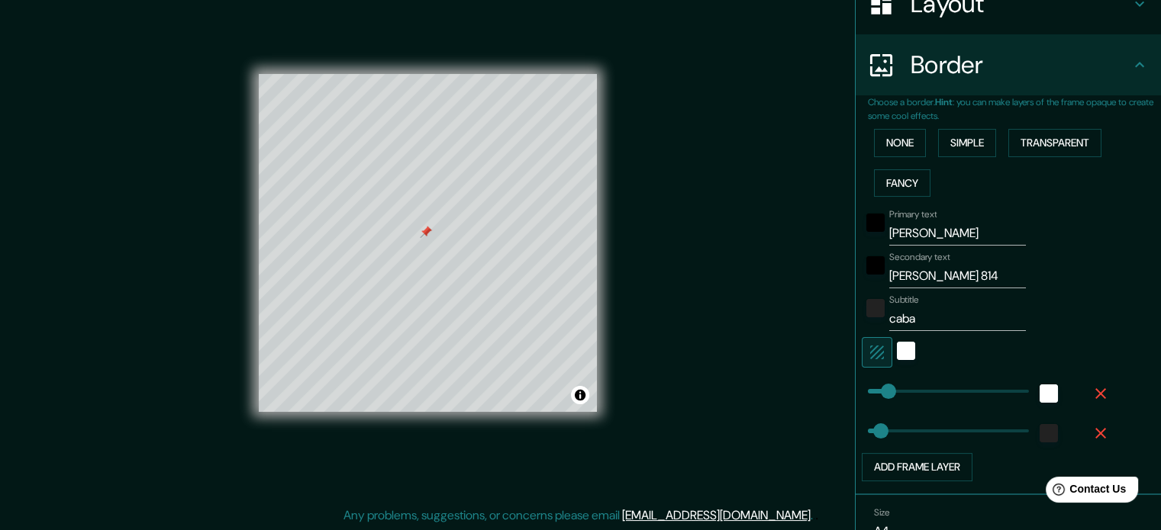
scroll to position [266, 0]
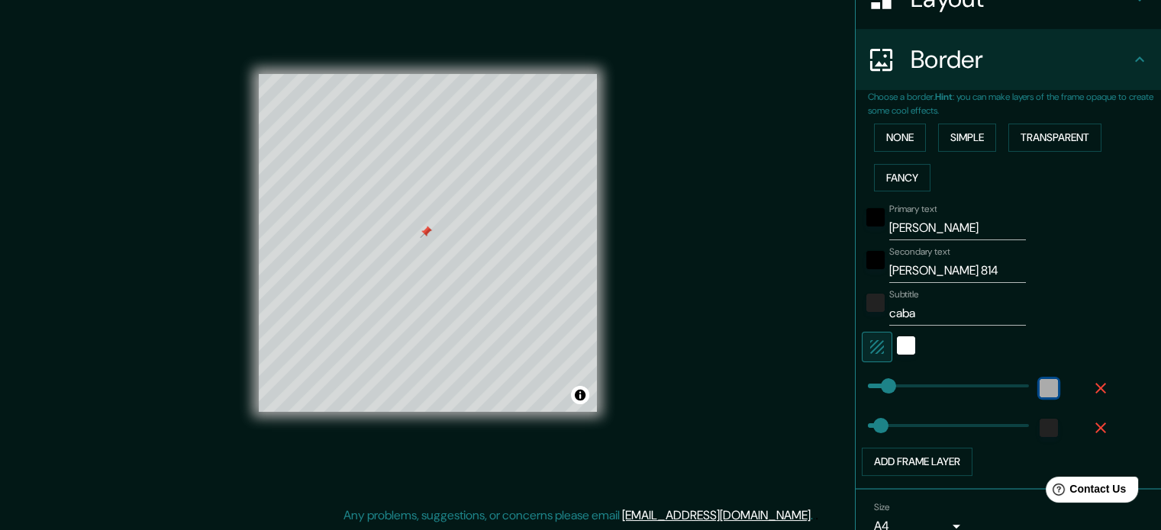
click at [1040, 392] on div "white" at bounding box center [1049, 388] width 18 height 18
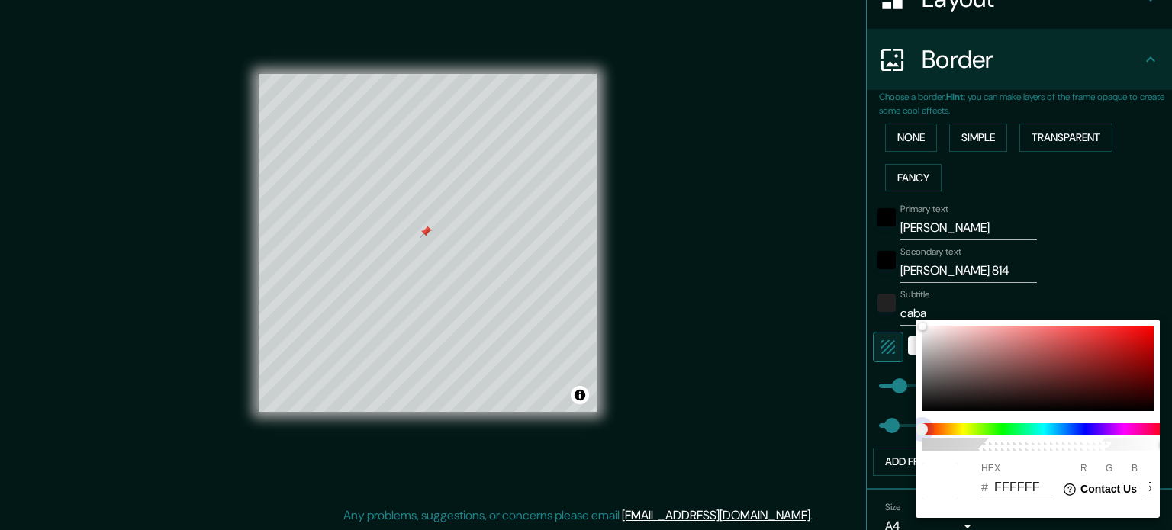
drag, startPoint x: 1005, startPoint y: 432, endPoint x: 988, endPoint y: 430, distance: 16.2
click at [988, 430] on span at bounding box center [1044, 430] width 244 height 12
drag, startPoint x: 919, startPoint y: 430, endPoint x: 983, endPoint y: 432, distance: 64.2
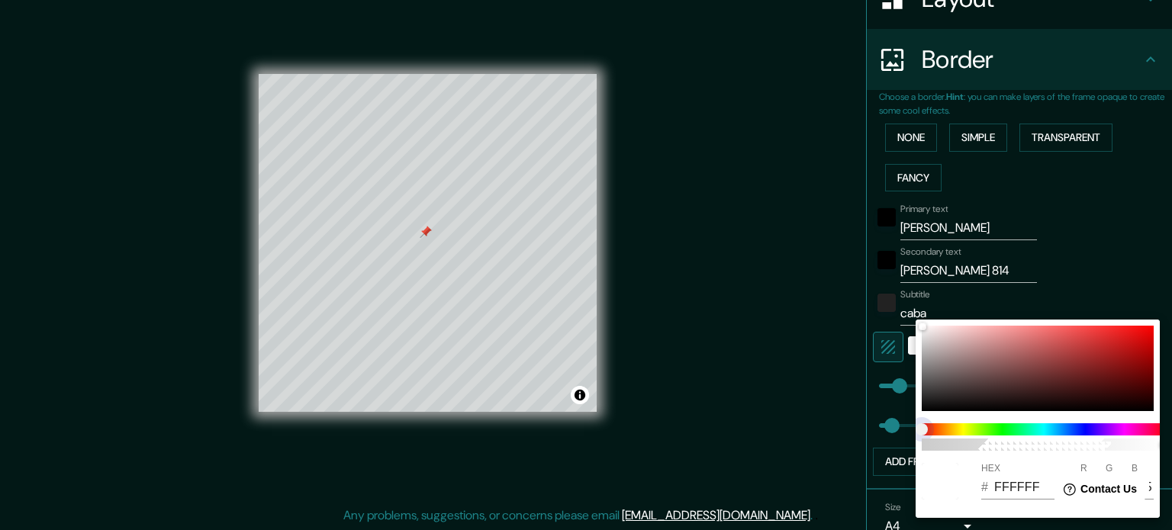
click at [983, 432] on span at bounding box center [1044, 430] width 244 height 12
click at [790, 423] on div at bounding box center [586, 265] width 1172 height 530
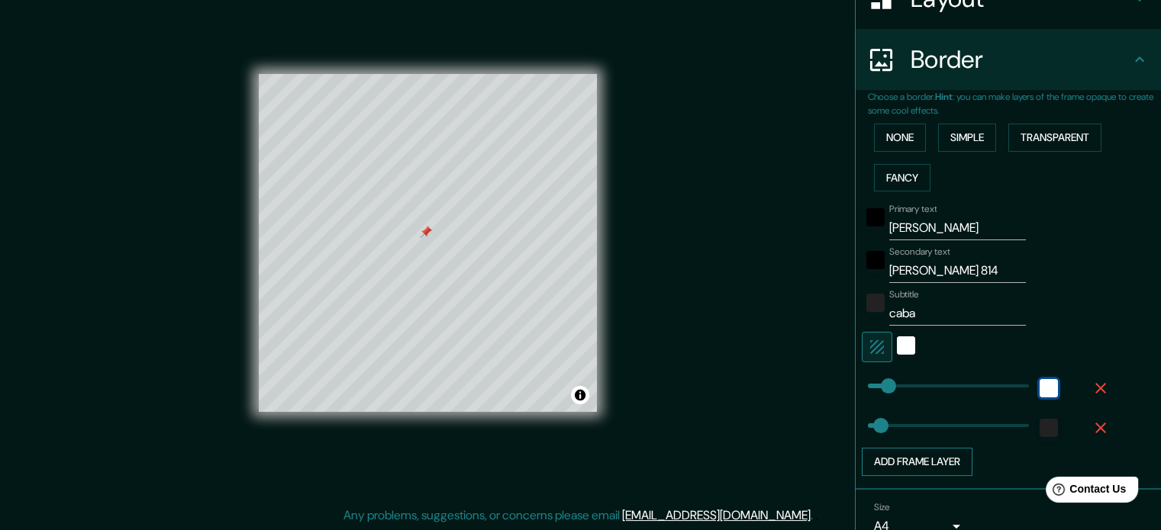
type input "35"
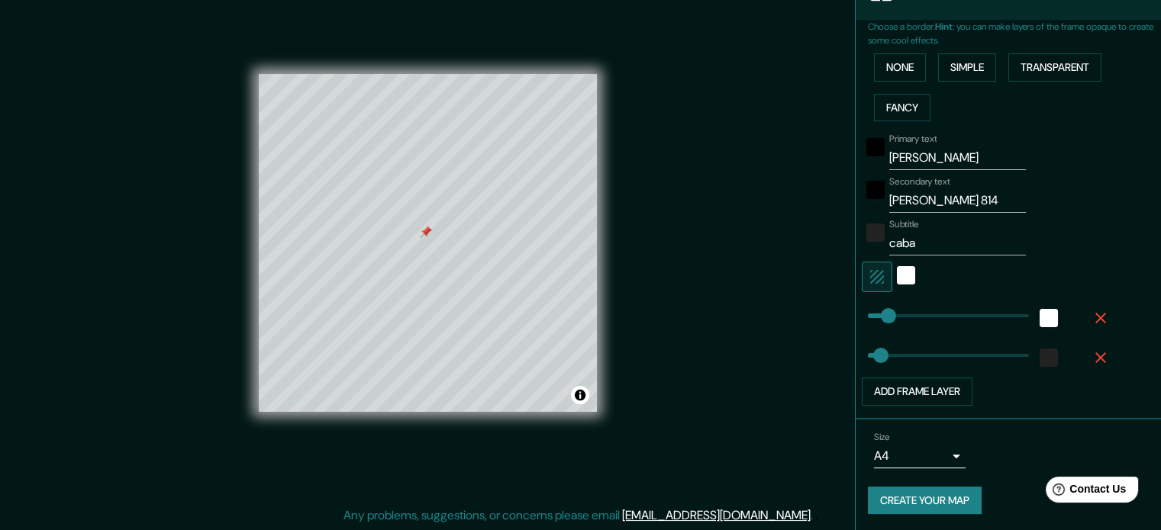
click at [922, 511] on button "Create your map" at bounding box center [925, 501] width 114 height 28
click at [879, 487] on button "Create your map" at bounding box center [925, 501] width 114 height 28
click at [1090, 327] on button "button" at bounding box center [1100, 318] width 49 height 27
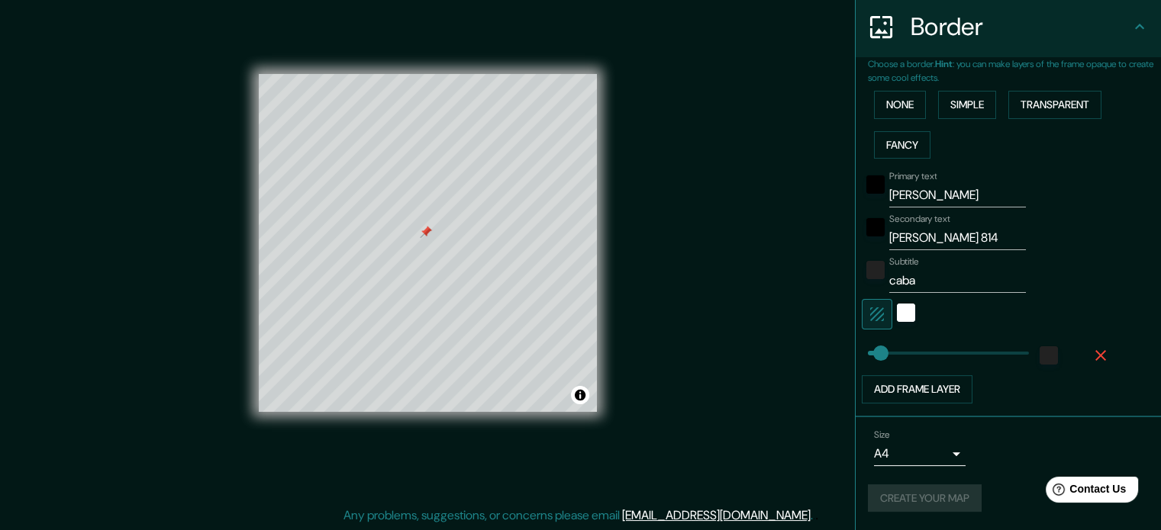
scroll to position [296, 0]
click at [1095, 361] on icon "button" at bounding box center [1100, 358] width 11 height 11
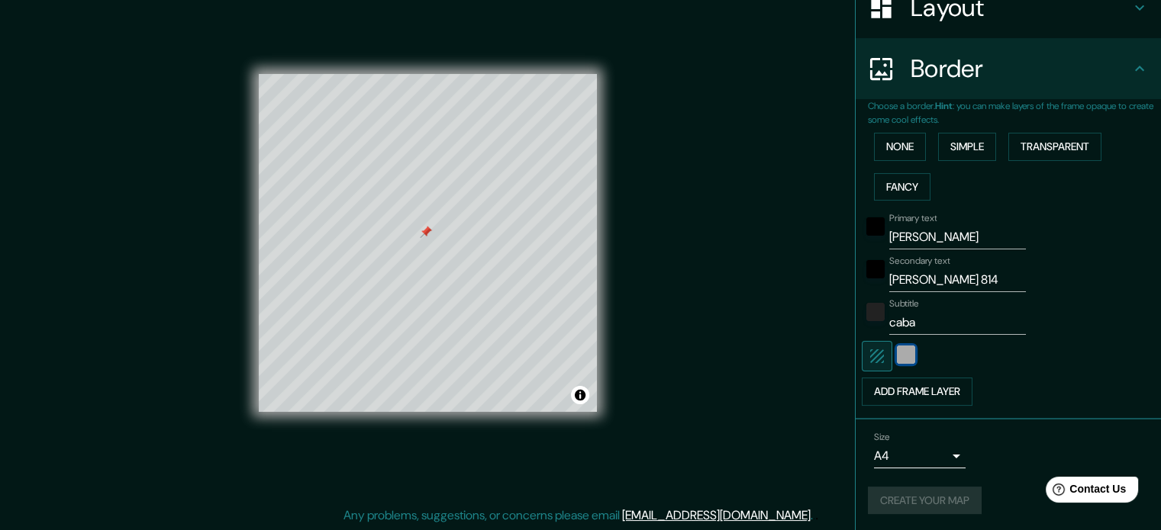
click at [897, 354] on div "white" at bounding box center [906, 355] width 18 height 18
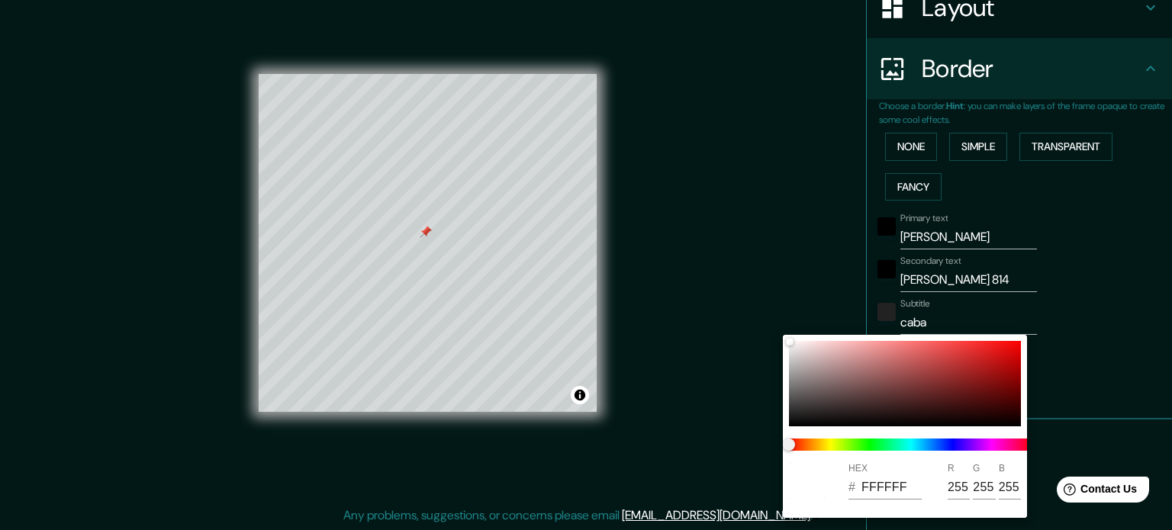
click at [805, 305] on div at bounding box center [586, 265] width 1172 height 530
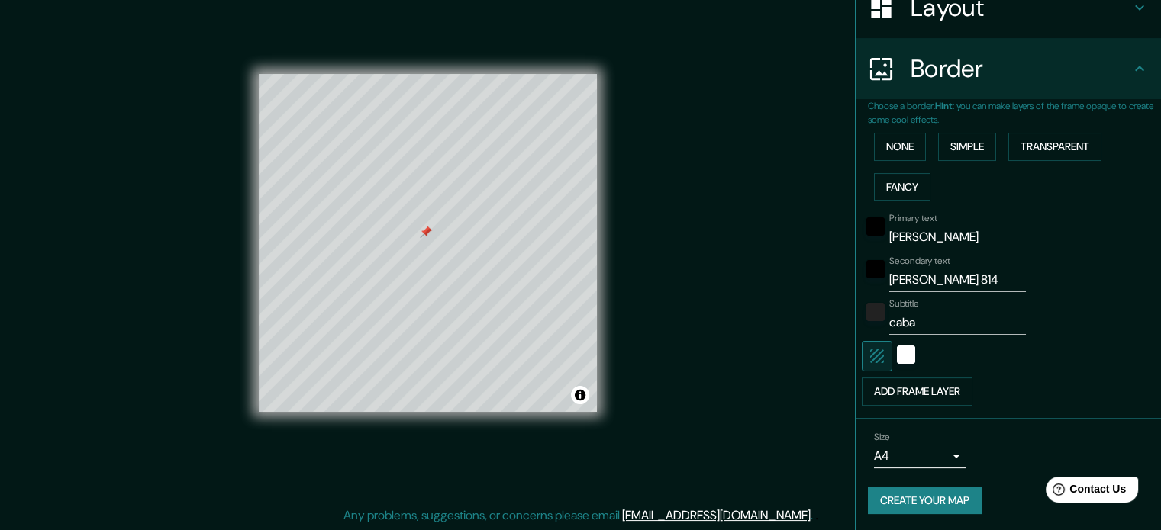
click at [1029, 88] on div "Border" at bounding box center [1008, 68] width 305 height 61
click at [959, 148] on button "Simple" at bounding box center [967, 147] width 58 height 28
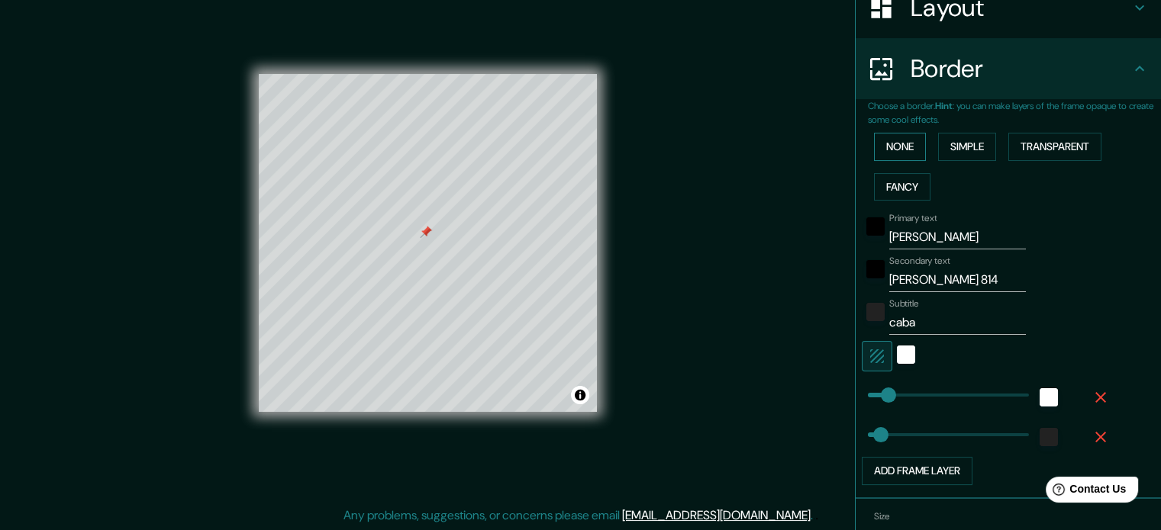
click at [896, 148] on button "None" at bounding box center [900, 147] width 52 height 28
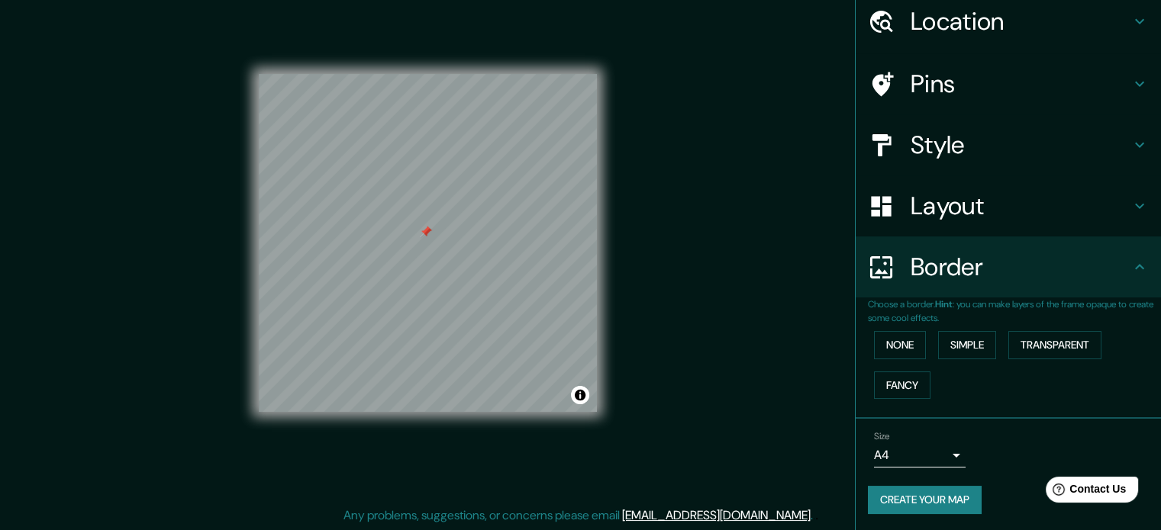
click at [943, 279] on h4 "Border" at bounding box center [1021, 267] width 220 height 31
click at [901, 353] on button "None" at bounding box center [900, 345] width 52 height 28
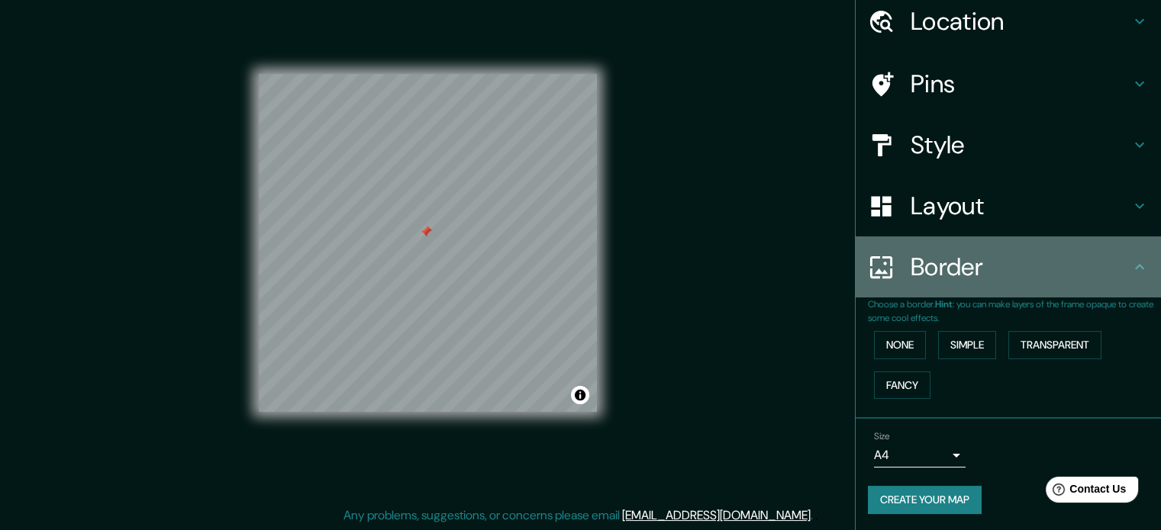
click at [956, 269] on h4 "Border" at bounding box center [1021, 267] width 220 height 31
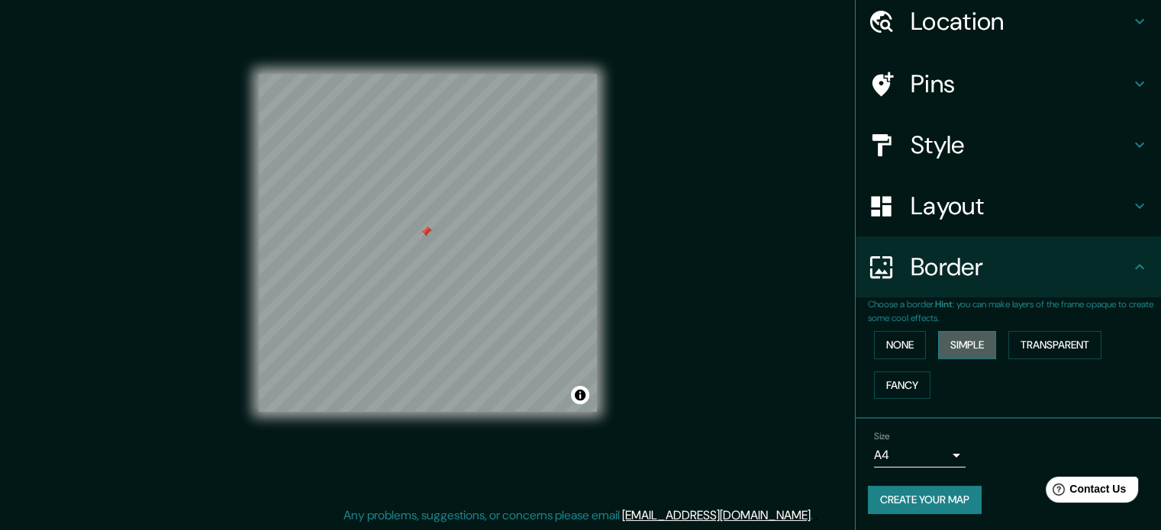
click at [962, 345] on button "Simple" at bounding box center [967, 345] width 58 height 28
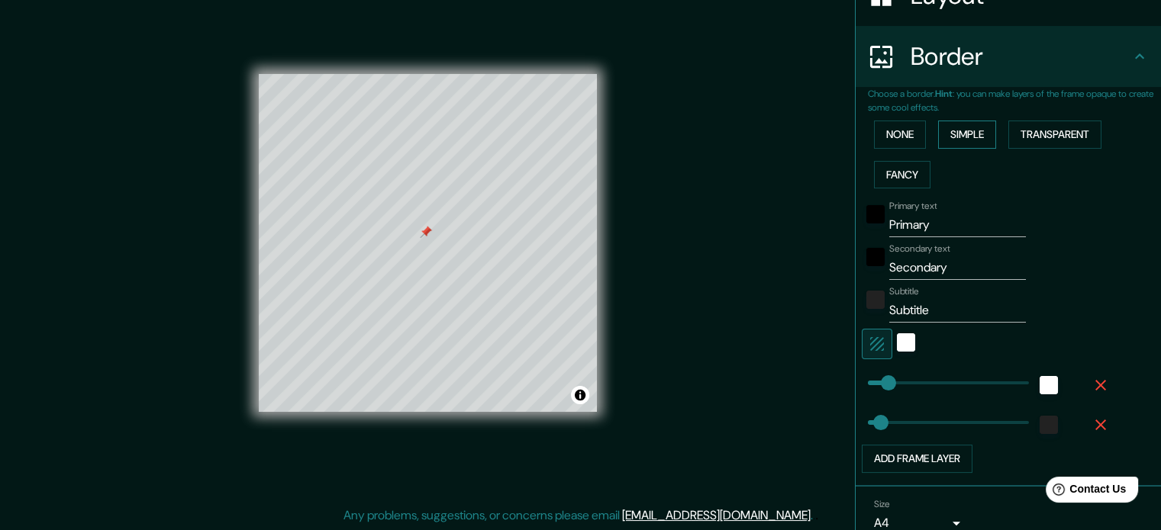
scroll to position [274, 0]
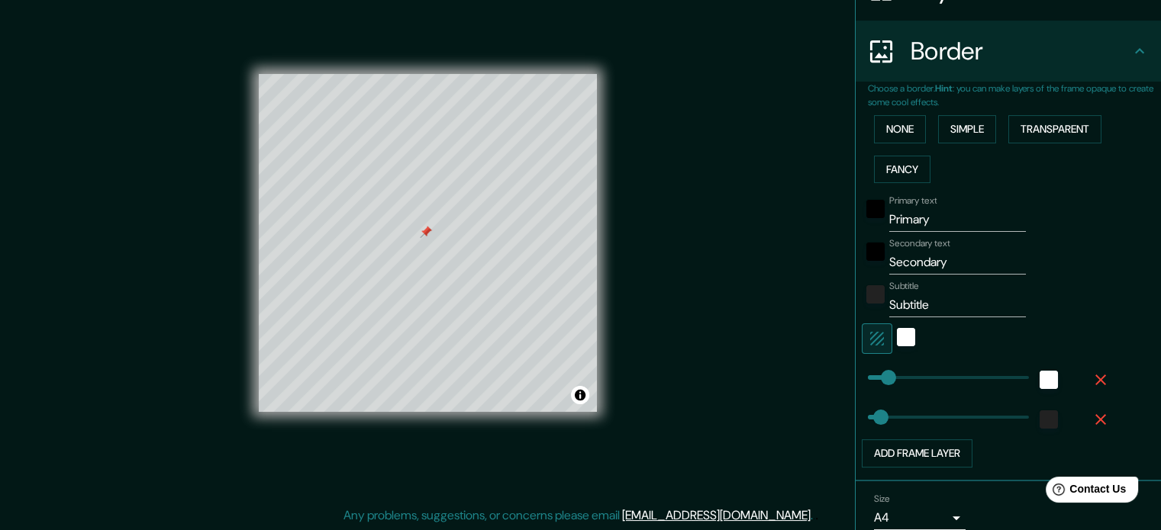
click at [969, 79] on div "Border" at bounding box center [1008, 51] width 305 height 61
click at [901, 131] on button "None" at bounding box center [900, 129] width 52 height 28
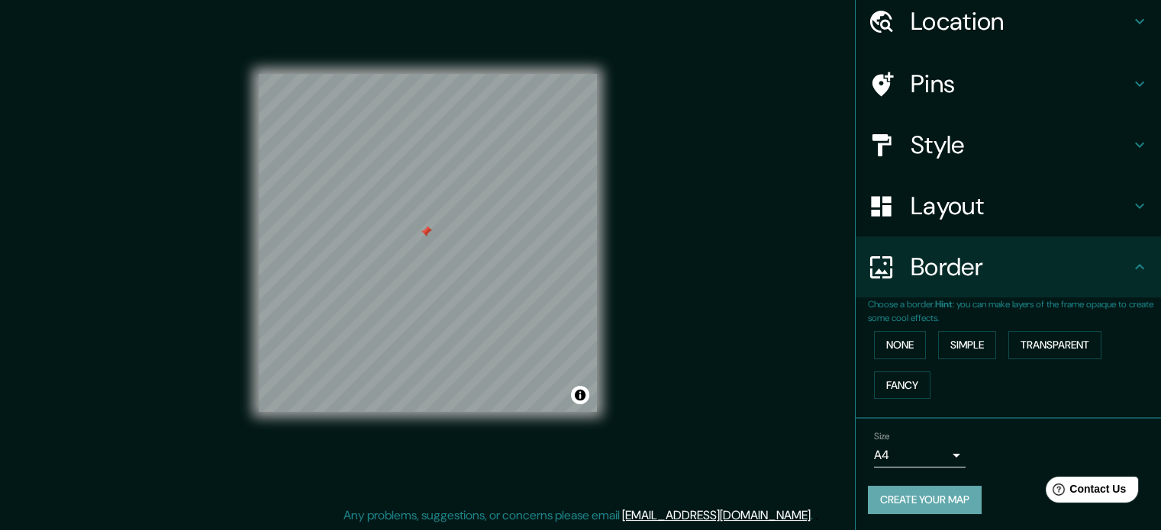
click at [946, 503] on button "Create your map" at bounding box center [925, 500] width 114 height 28
click at [953, 502] on button "Create your map" at bounding box center [925, 500] width 114 height 28
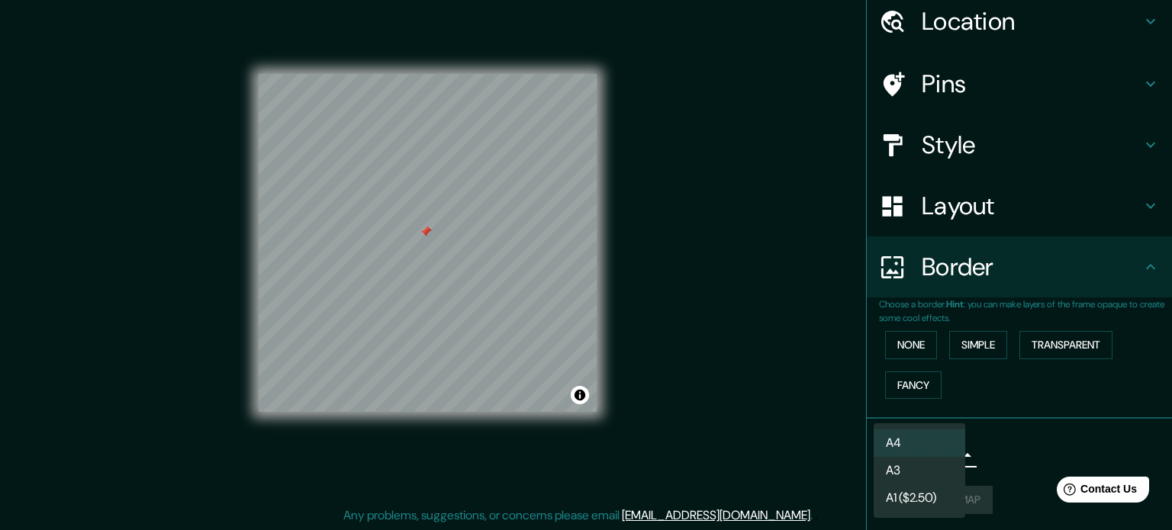
click at [920, 447] on body "Mappin Location [GEOGRAPHIC_DATA], [GEOGRAPHIC_DATA] Pins Style Layout Border C…" at bounding box center [586, 245] width 1172 height 530
click at [924, 446] on li "A4" at bounding box center [920, 443] width 92 height 27
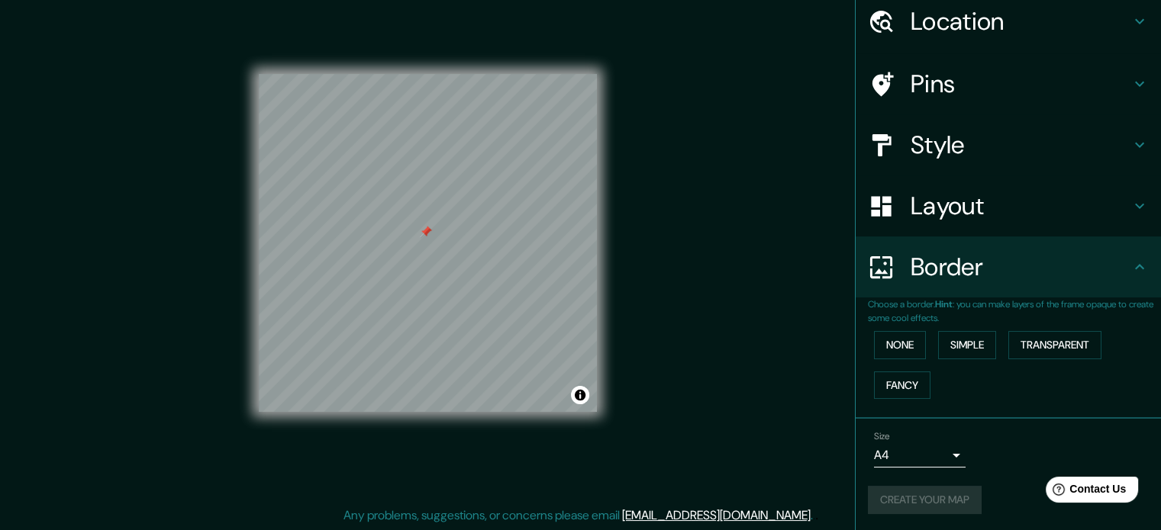
click at [910, 503] on div "Create your map" at bounding box center [1008, 500] width 281 height 28
click at [910, 503] on button "Create your map" at bounding box center [925, 500] width 114 height 28
click at [910, 503] on div "Create your map" at bounding box center [1008, 500] width 281 height 28
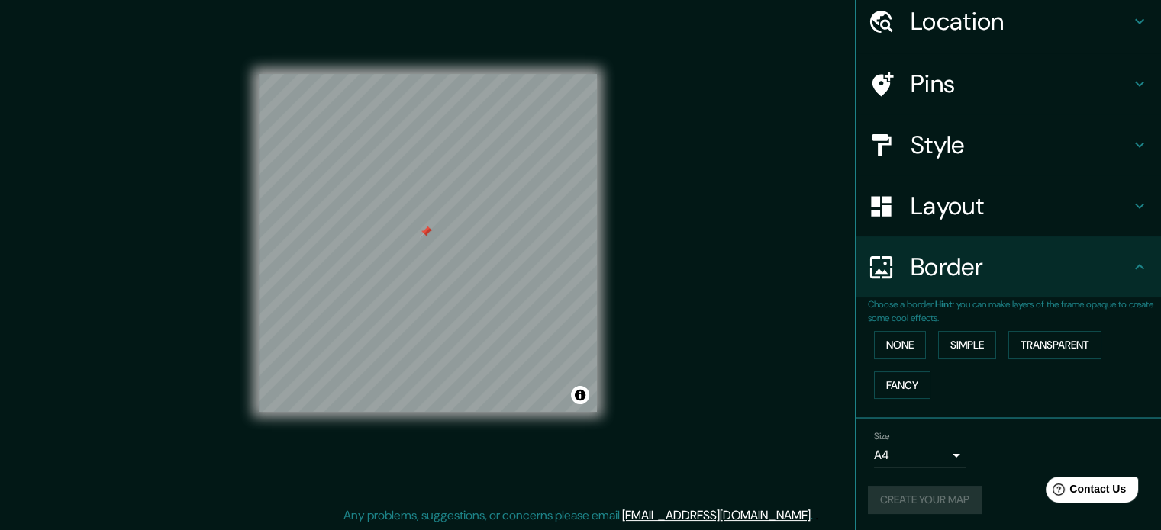
click at [910, 503] on div "Create your map" at bounding box center [1008, 500] width 281 height 28
